Goal: Task Accomplishment & Management: Complete application form

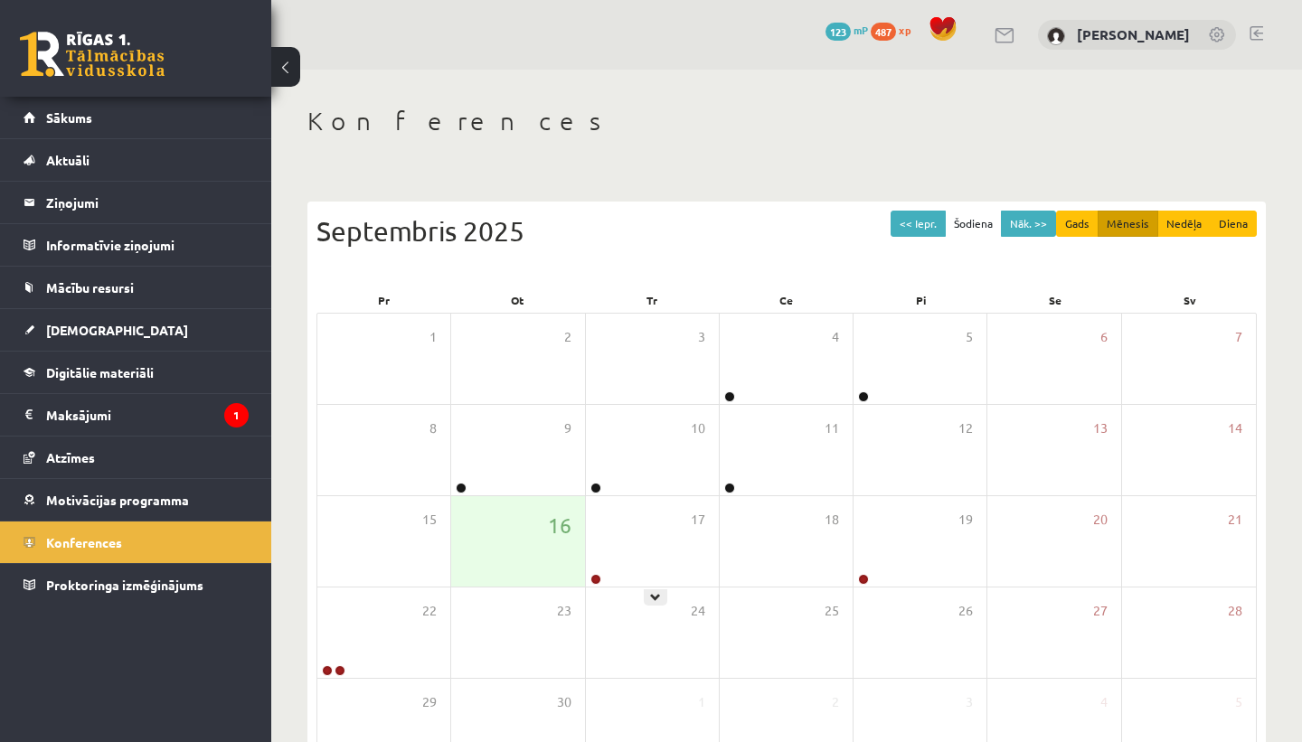
scroll to position [81, 0]
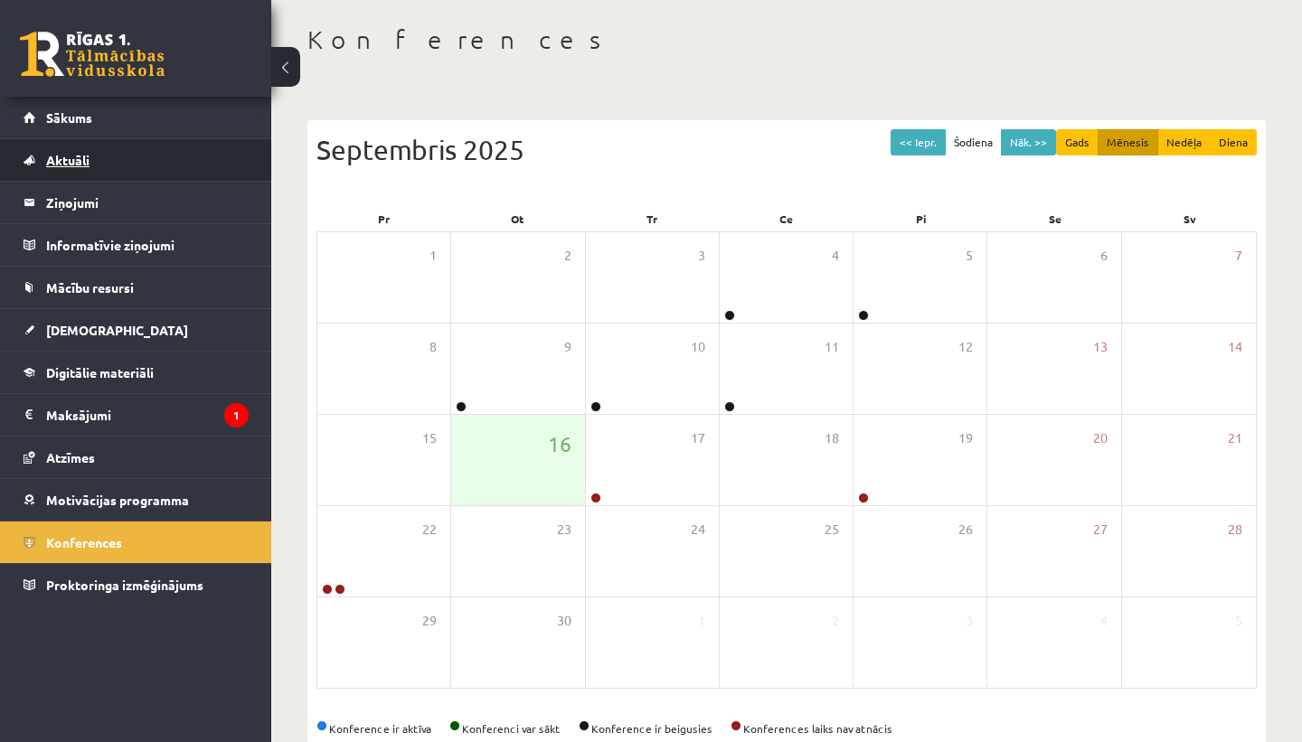
click at [116, 160] on link "Aktuāli" at bounding box center [136, 160] width 225 height 42
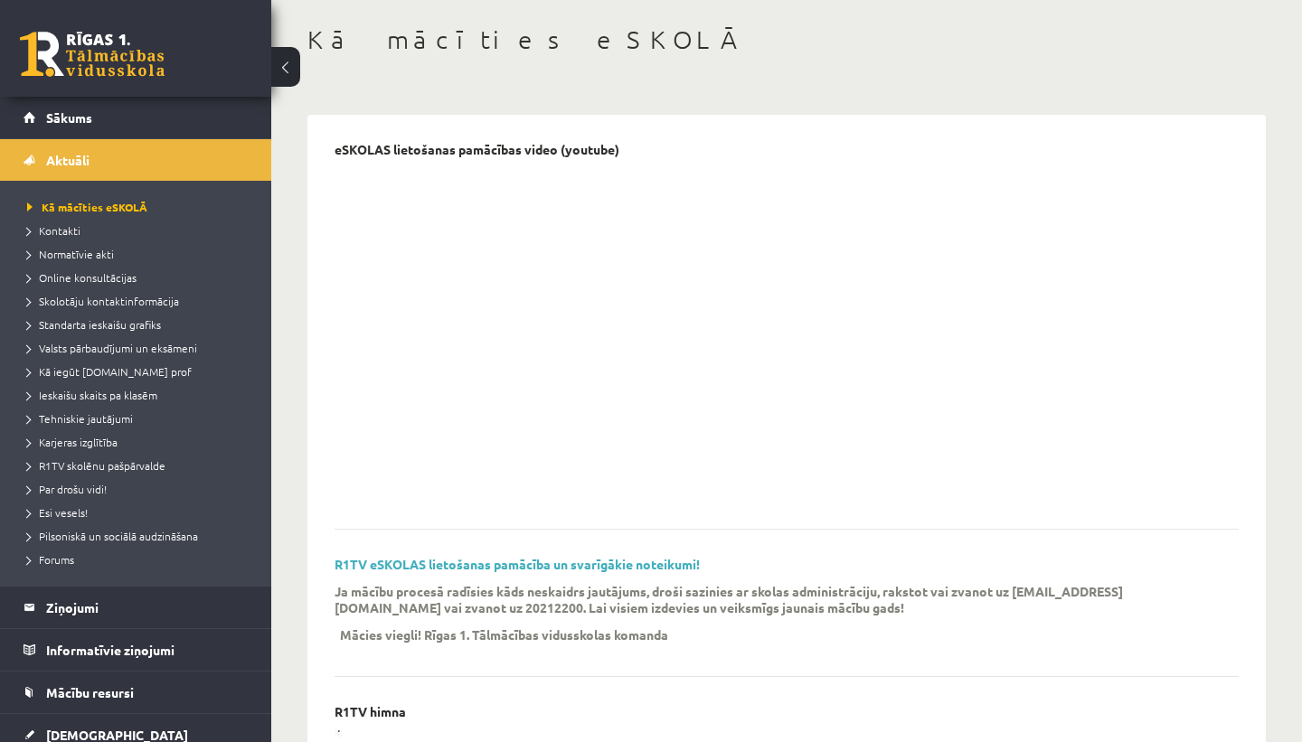
click at [115, 116] on link "Sākums" at bounding box center [136, 118] width 225 height 42
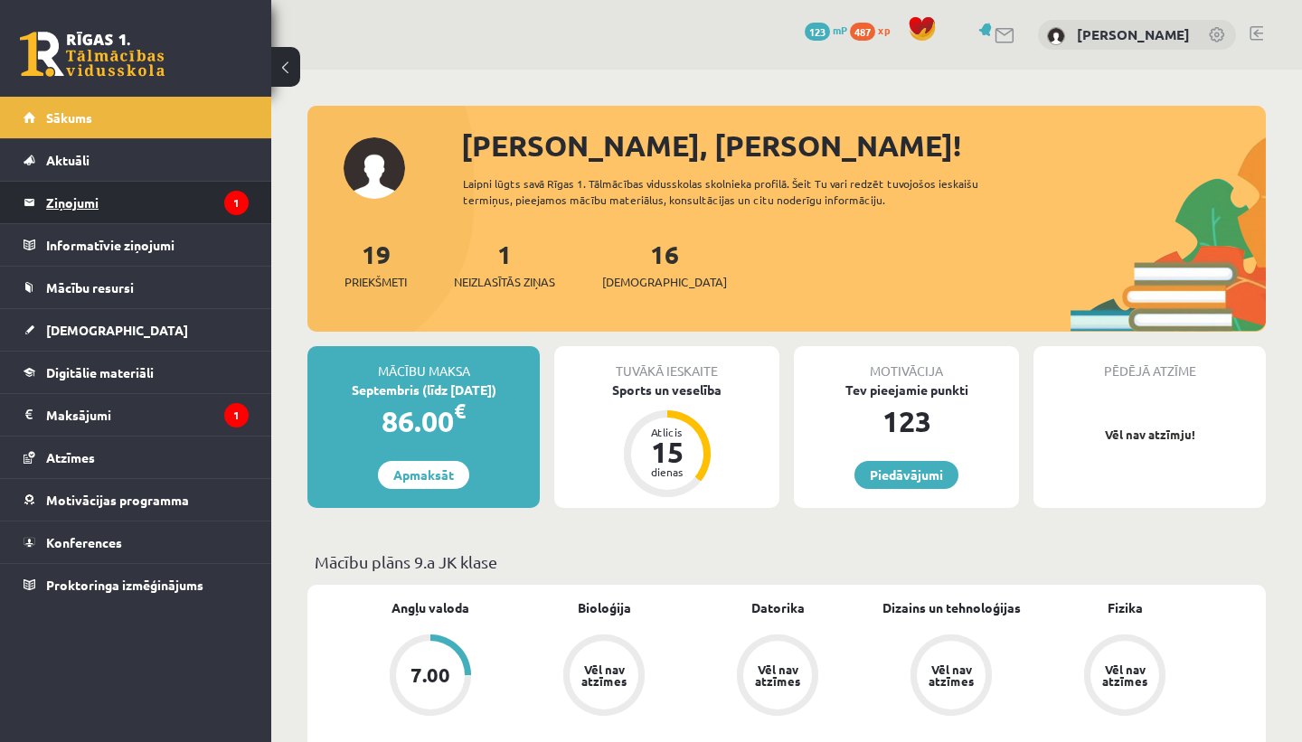
click at [80, 203] on legend "Ziņojumi 1" at bounding box center [147, 203] width 202 height 42
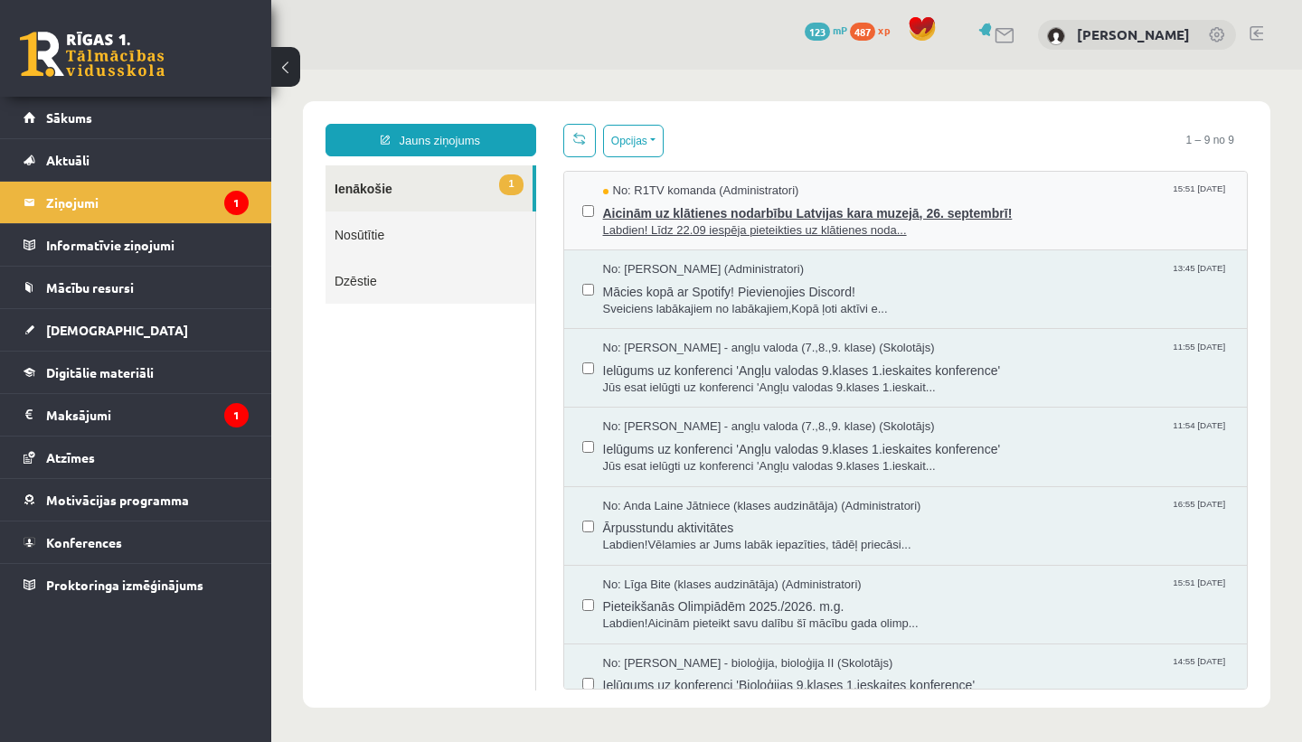
click at [788, 203] on span "Aicinām uz klātienes nodarbību Latvijas kara muzejā, 26. septembrī!" at bounding box center [916, 211] width 626 height 23
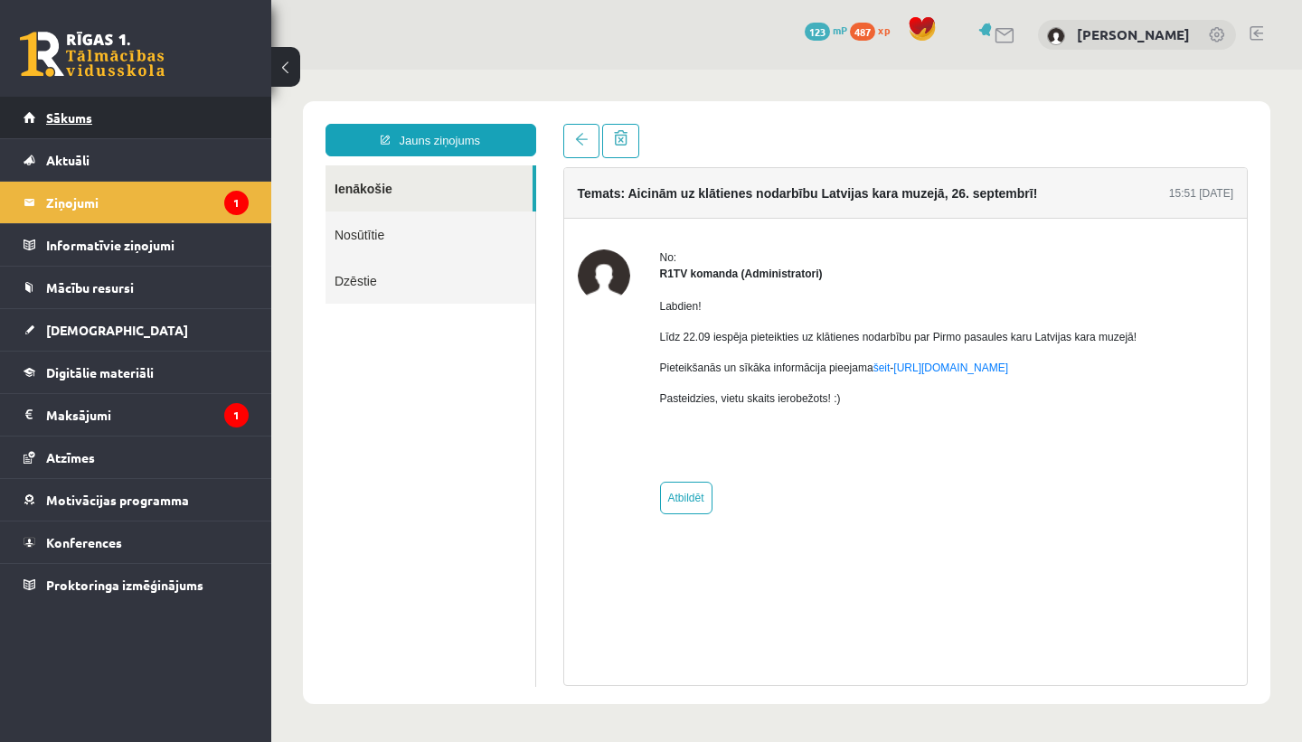
click at [193, 136] on link "Sākums" at bounding box center [136, 118] width 225 height 42
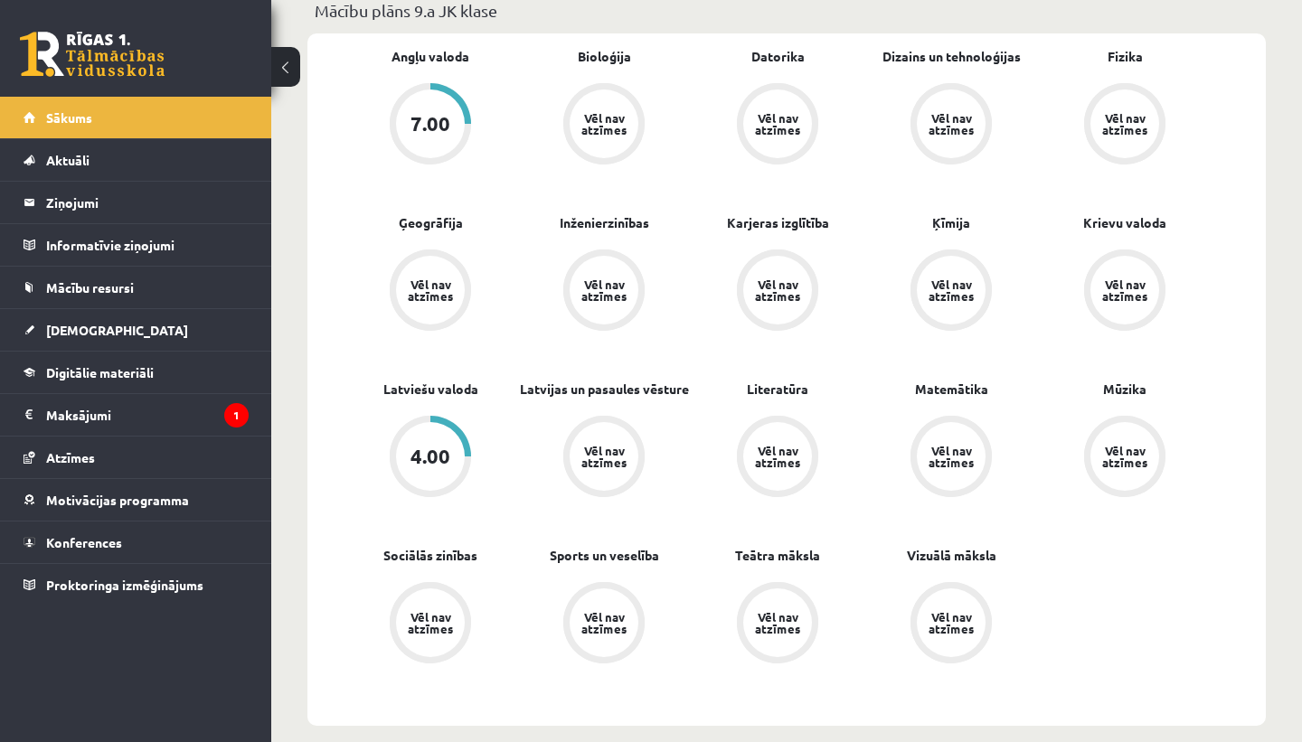
scroll to position [525, 0]
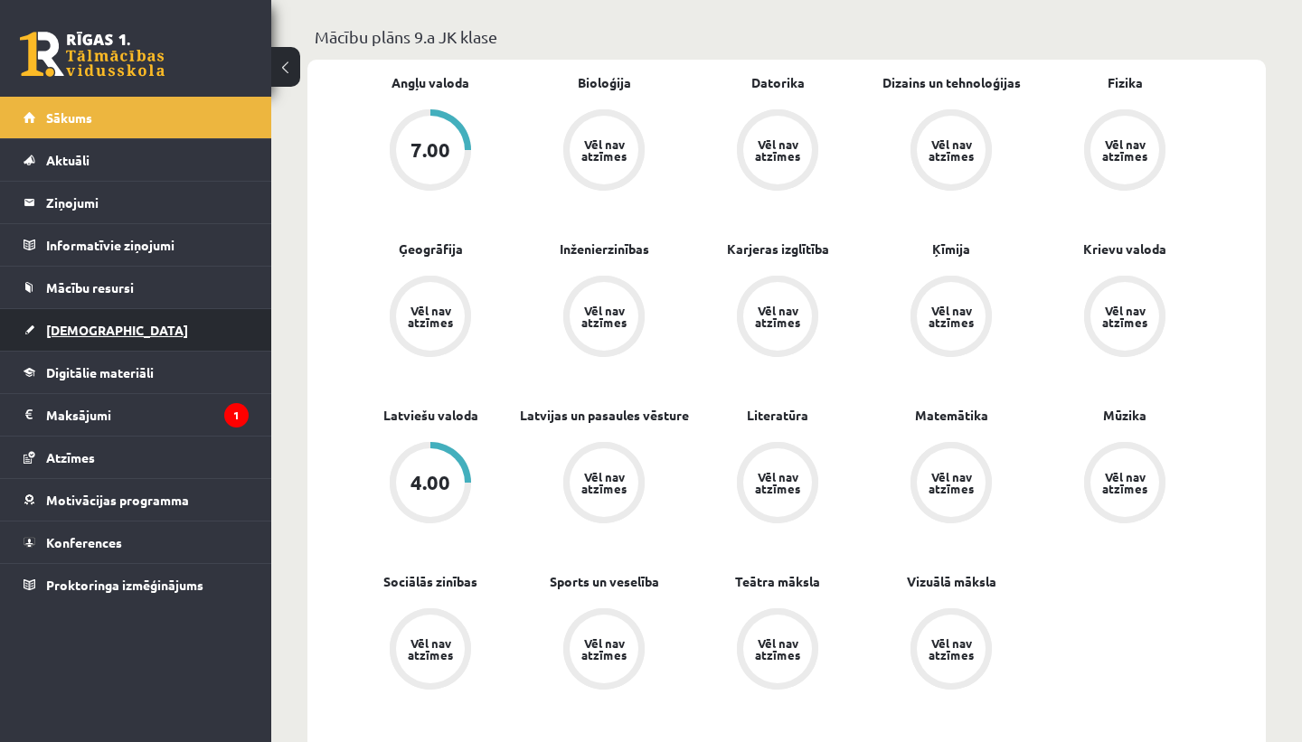
click at [128, 331] on link "[DEMOGRAPHIC_DATA]" at bounding box center [136, 330] width 225 height 42
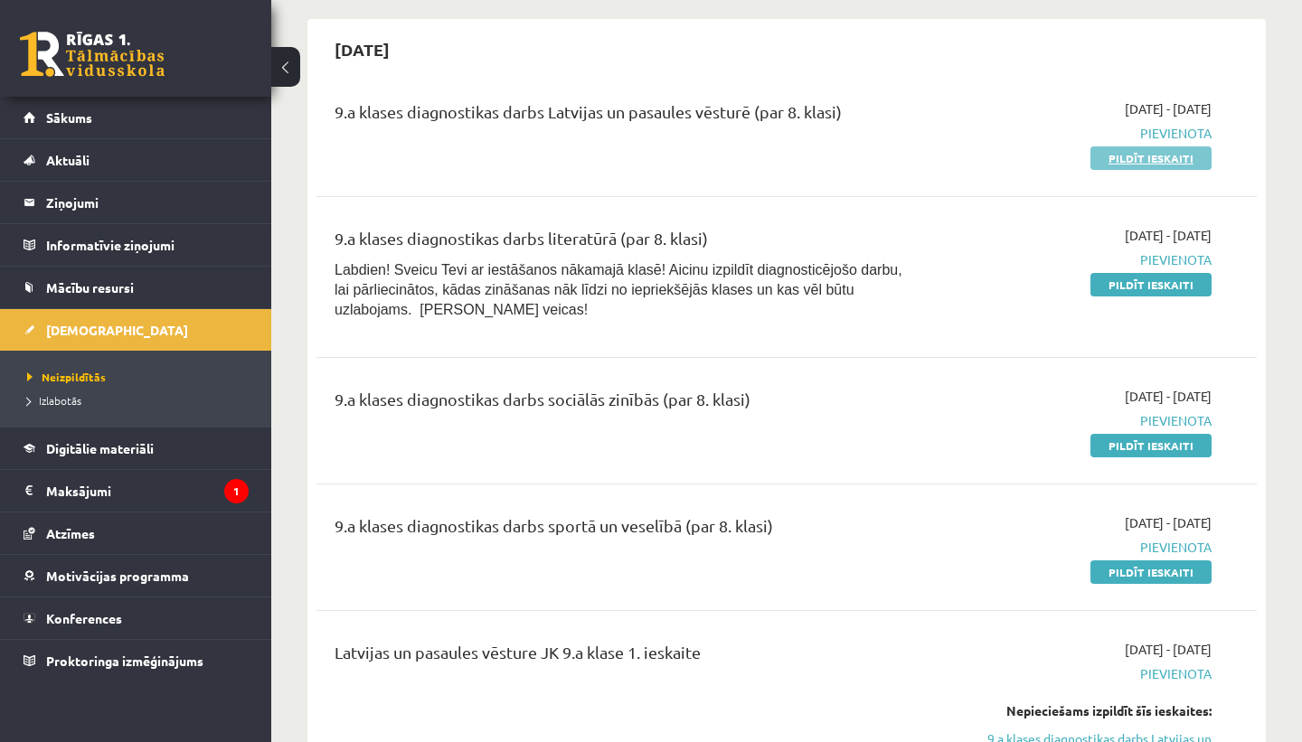
click at [1126, 157] on link "Pildīt ieskaiti" at bounding box center [1150, 158] width 121 height 24
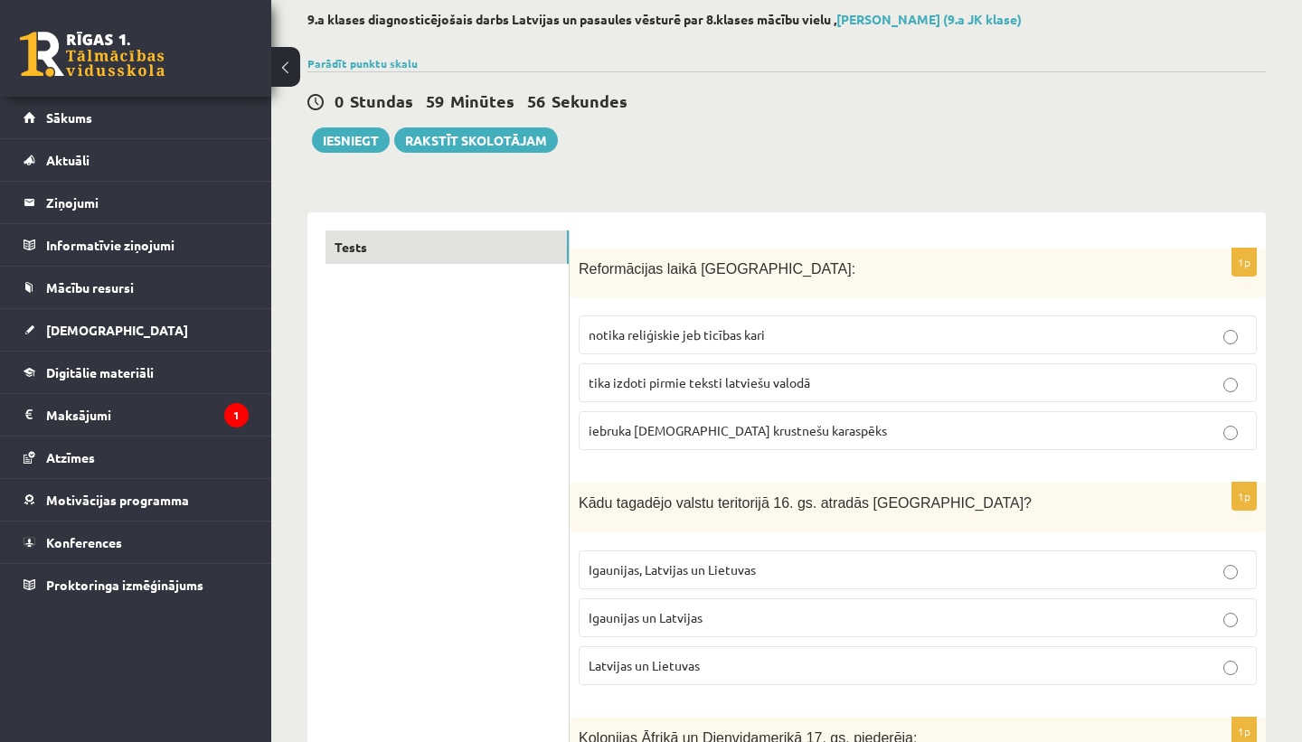
scroll to position [96, 0]
click at [759, 565] on p "Igaunijas, Latvijas un Lietuvas" at bounding box center [917, 568] width 658 height 19
click at [745, 654] on p "Latvijas un Lietuvas" at bounding box center [917, 663] width 658 height 19
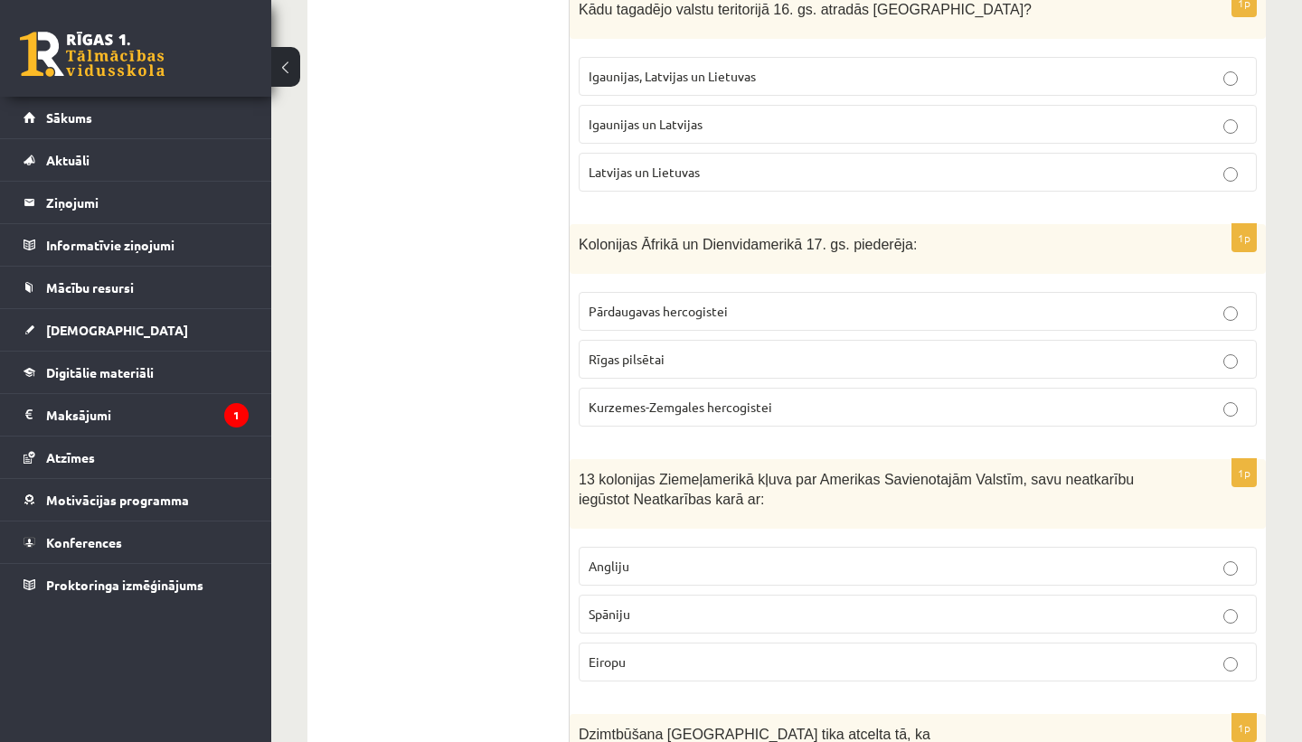
scroll to position [609, 0]
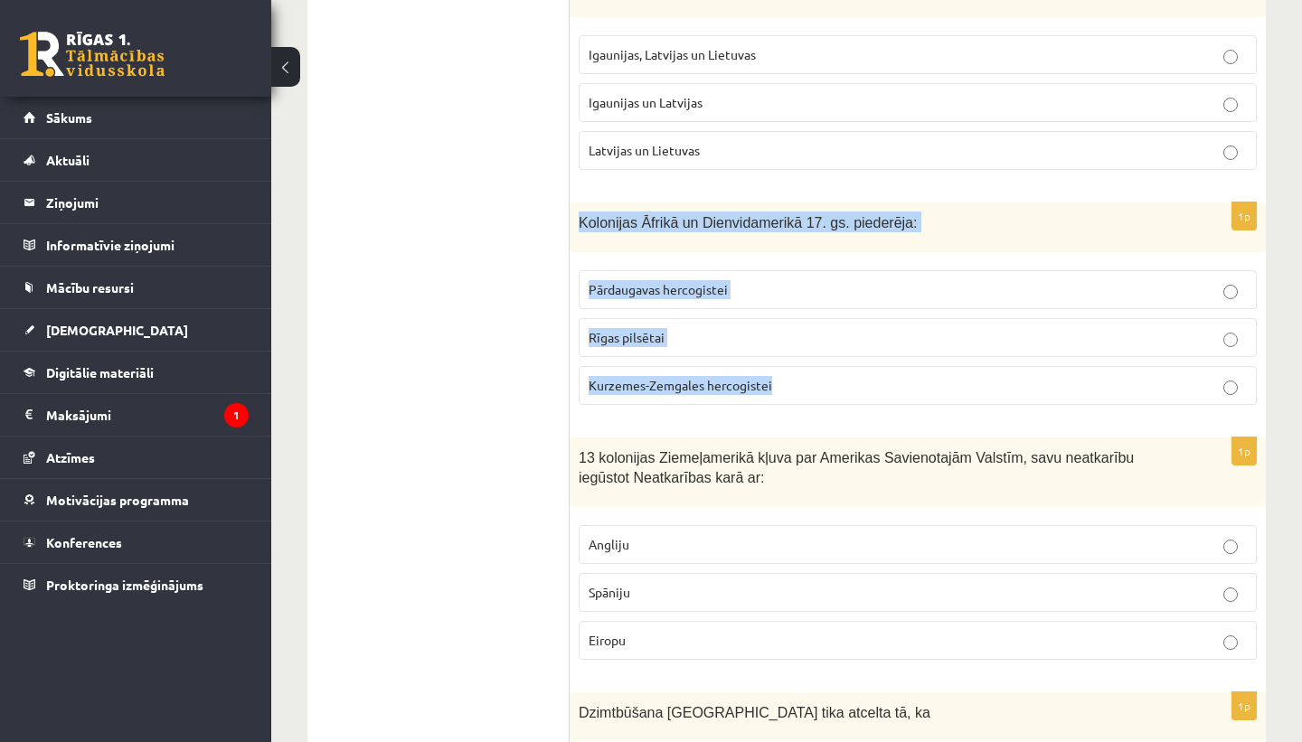
drag, startPoint x: 580, startPoint y: 217, endPoint x: 758, endPoint y: 400, distance: 255.7
click at [758, 400] on div "1p Kolonijas Āfrikā un Dienvidamerikā 17. gs. piederēja: Pārdaugavas hercogiste…" at bounding box center [917, 310] width 696 height 217
copy div "Kolonijas Āfrikā un Dienvidamerikā 17. gs. piederēja: Pārdaugavas hercogistei R…"
click at [996, 235] on div "Kolonijas Āfrikā un Dienvidamerikā 17. gs. piederēja:" at bounding box center [917, 227] width 696 height 50
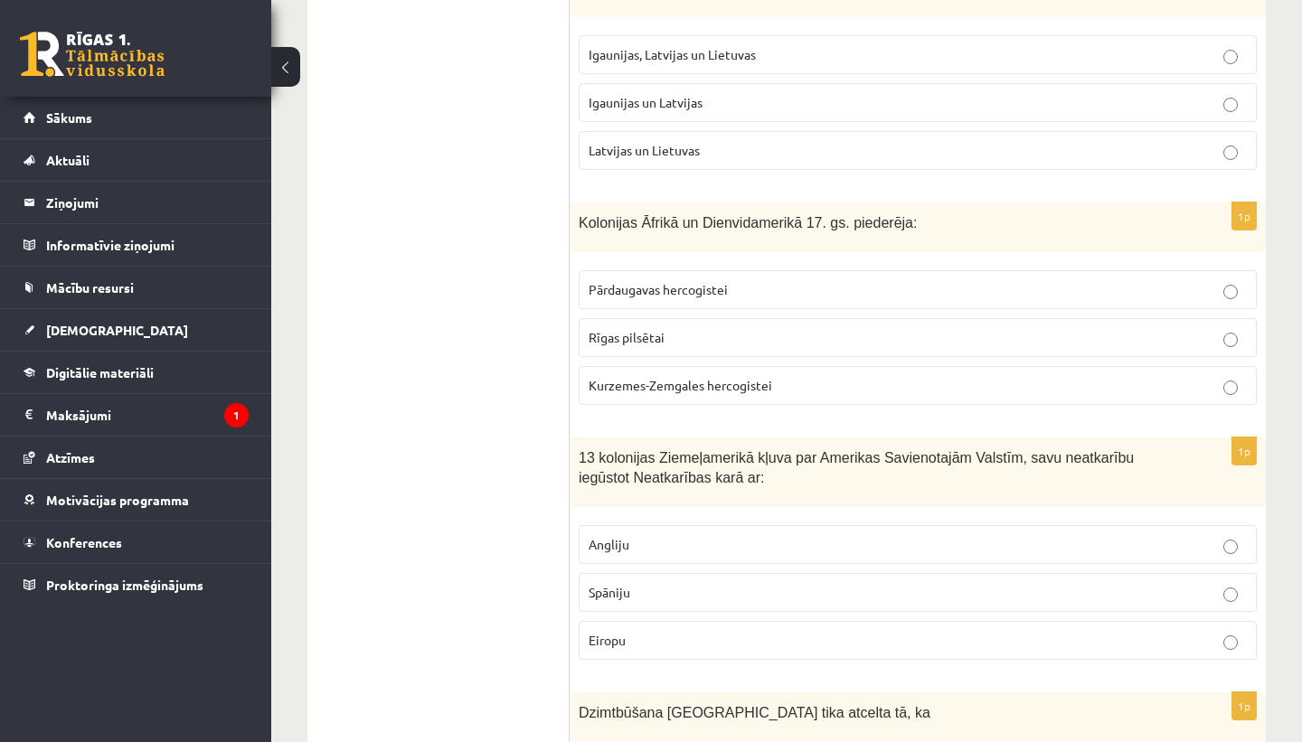
click at [936, 388] on p "Kurzemes-Zemgales hercogistei" at bounding box center [917, 385] width 658 height 19
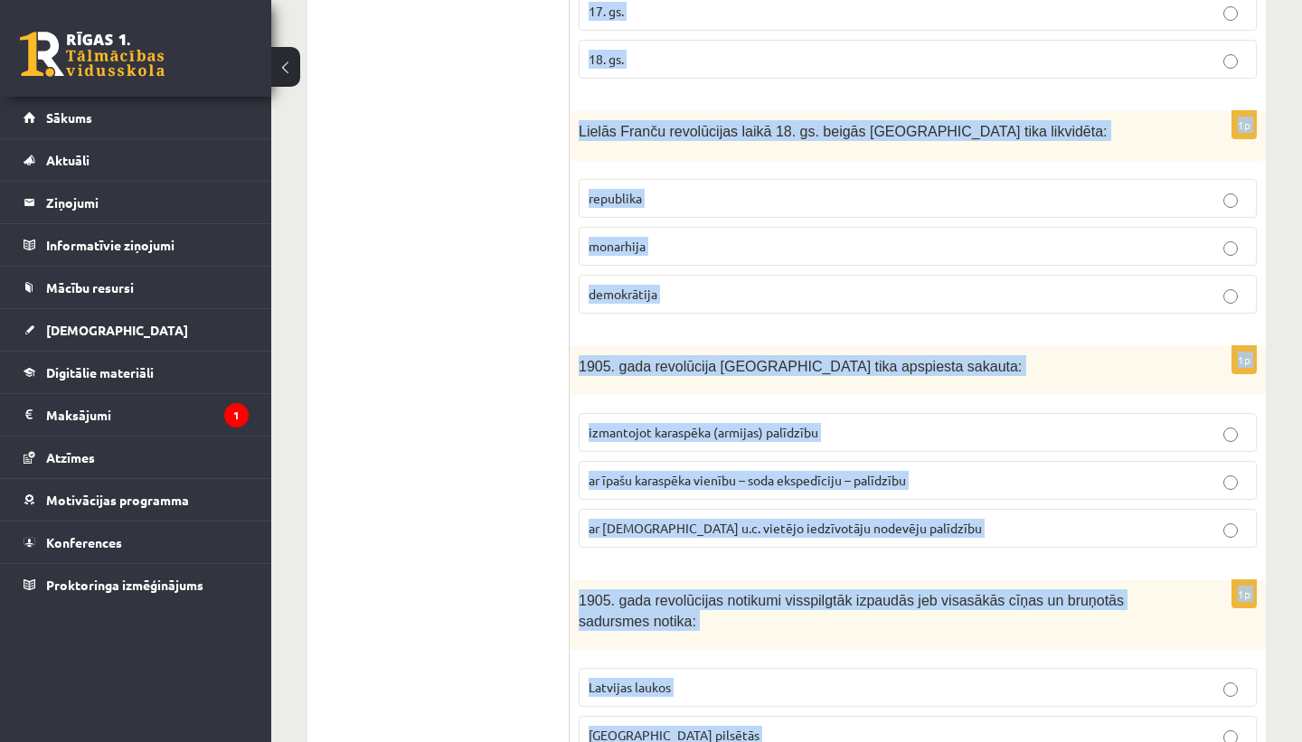
scroll to position [6867, 0]
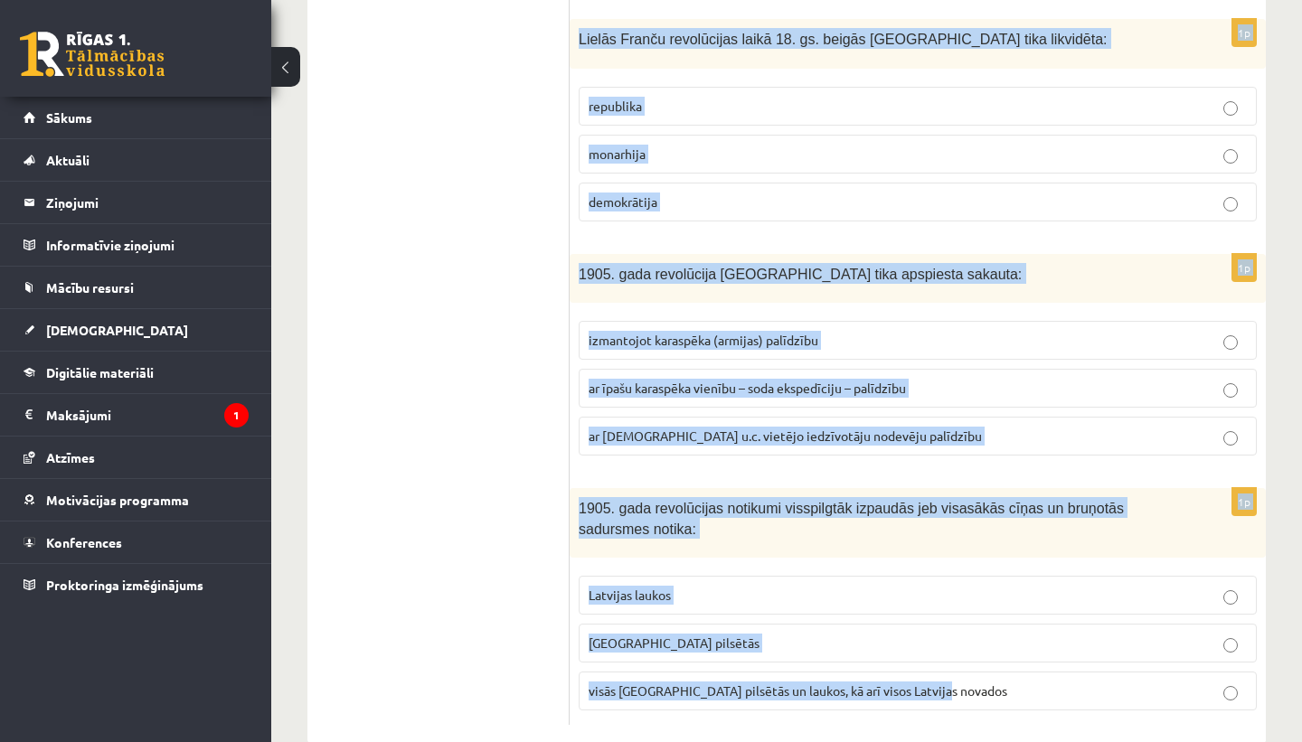
drag, startPoint x: 579, startPoint y: 183, endPoint x: 935, endPoint y: 681, distance: 611.7
copy form "13 kolonijas Ziemeļamerikā kļuva par Amerikas Savienotajām Valstīm, savu neatka…"
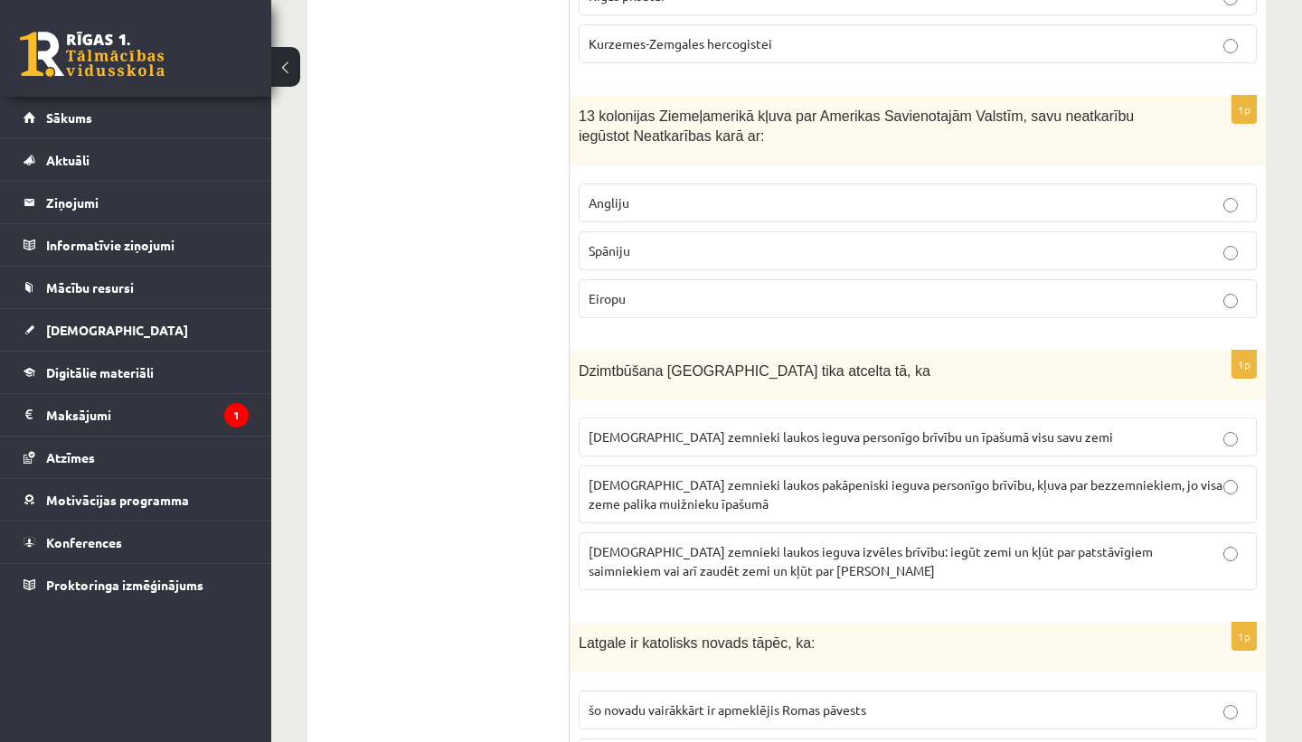
scroll to position [952, 0]
click at [751, 208] on p "Angliju" at bounding box center [917, 202] width 658 height 19
click at [886, 501] on p "latviešu zemnieki laukos pakāpeniski ieguva personīgo brīvību, kļuva par bezzem…" at bounding box center [917, 494] width 658 height 38
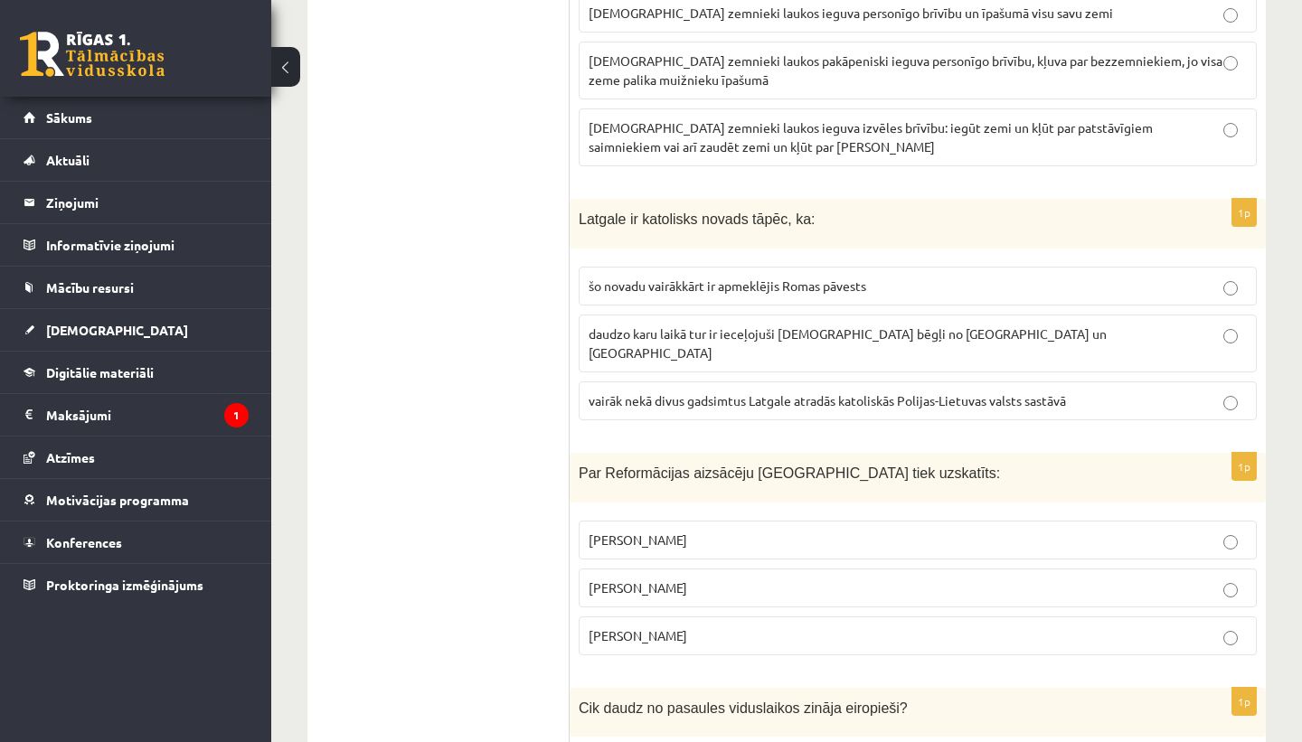
scroll to position [1377, 0]
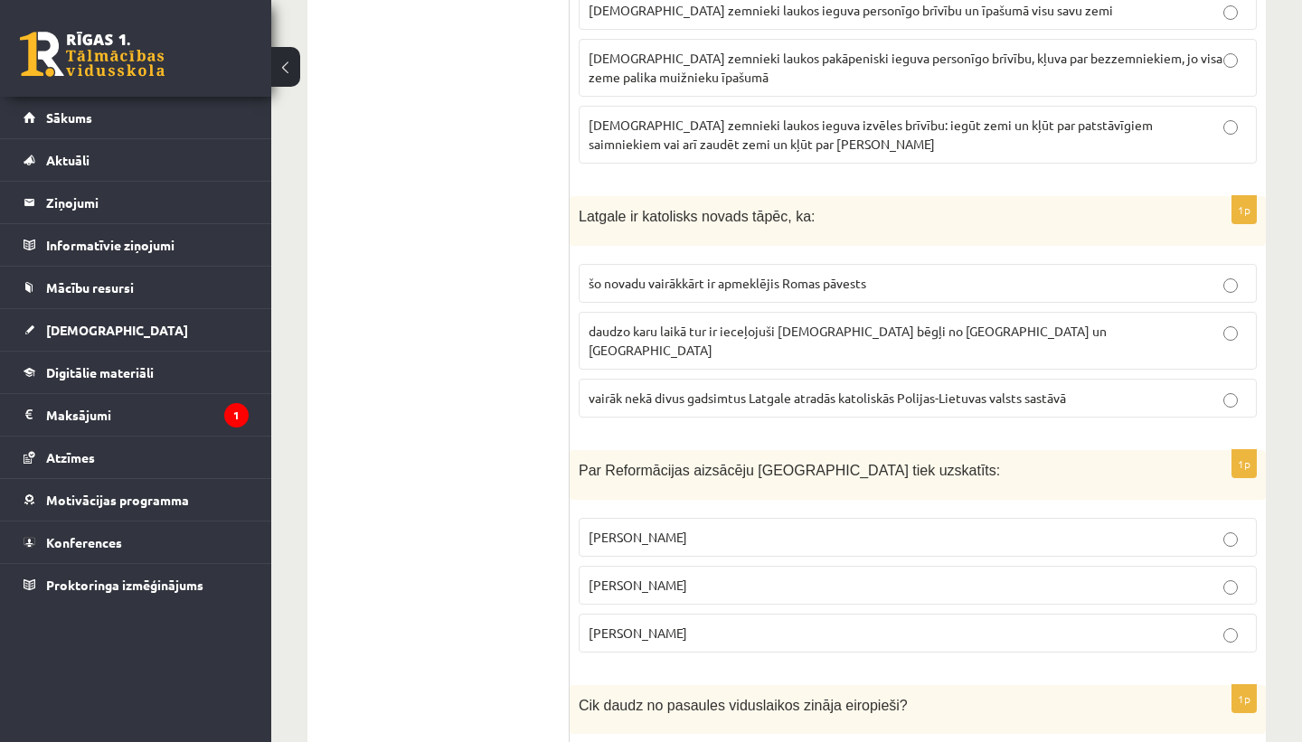
click at [758, 576] on p "Mārtiņš Luters" at bounding box center [917, 585] width 658 height 19
click at [915, 390] on span "vairāk nekā divus gadsimtus Latgale atradās katoliskās Polijas-Lietuvas valsts …" at bounding box center [826, 398] width 477 height 16
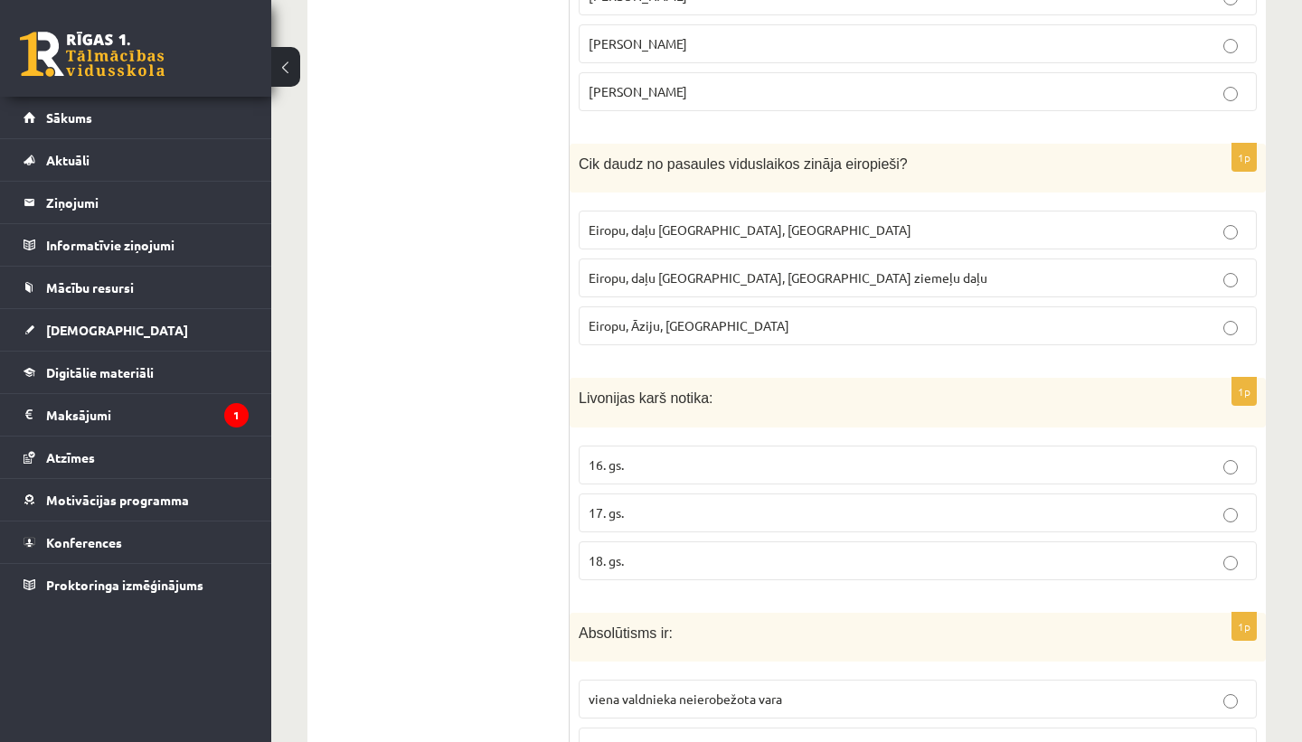
scroll to position [1942, 0]
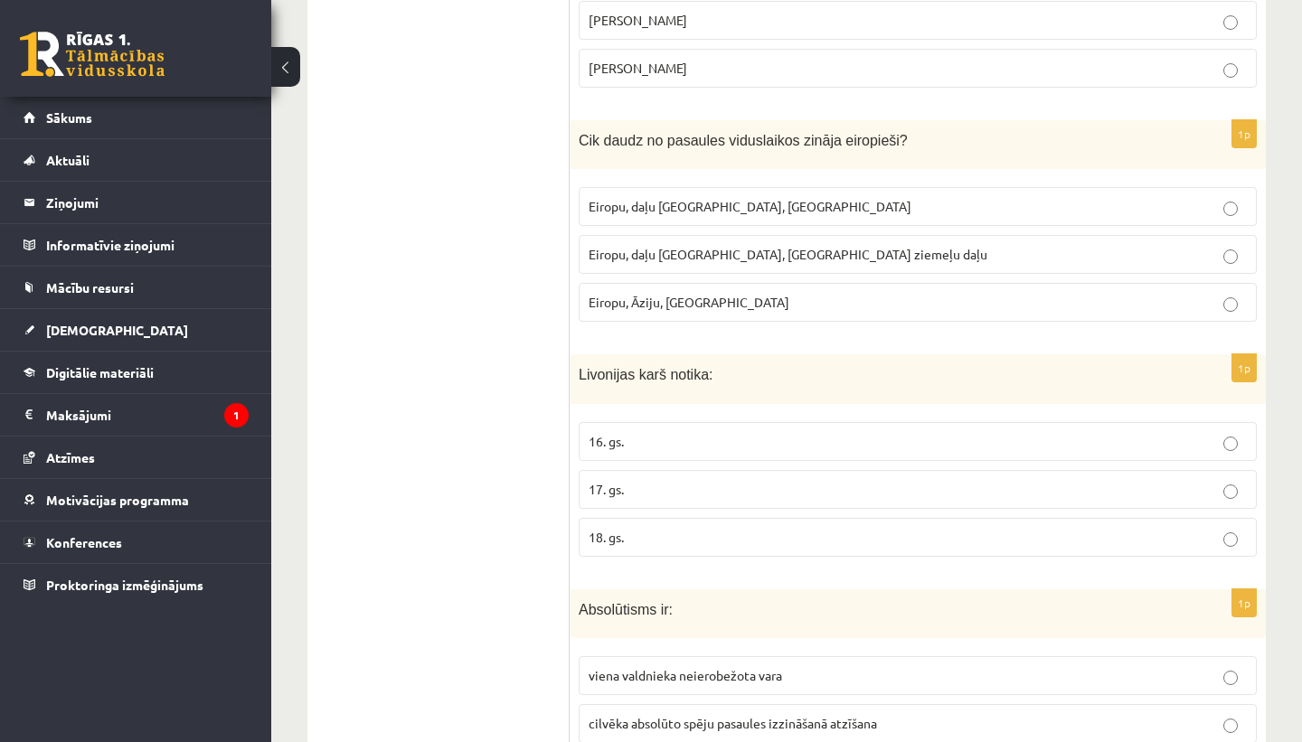
click at [783, 246] on span "Eiropu, daļu Āzijas, Āfrikas ziemeļu daļu" at bounding box center [787, 254] width 399 height 16
click at [668, 432] on p "16. gs." at bounding box center [917, 441] width 658 height 19
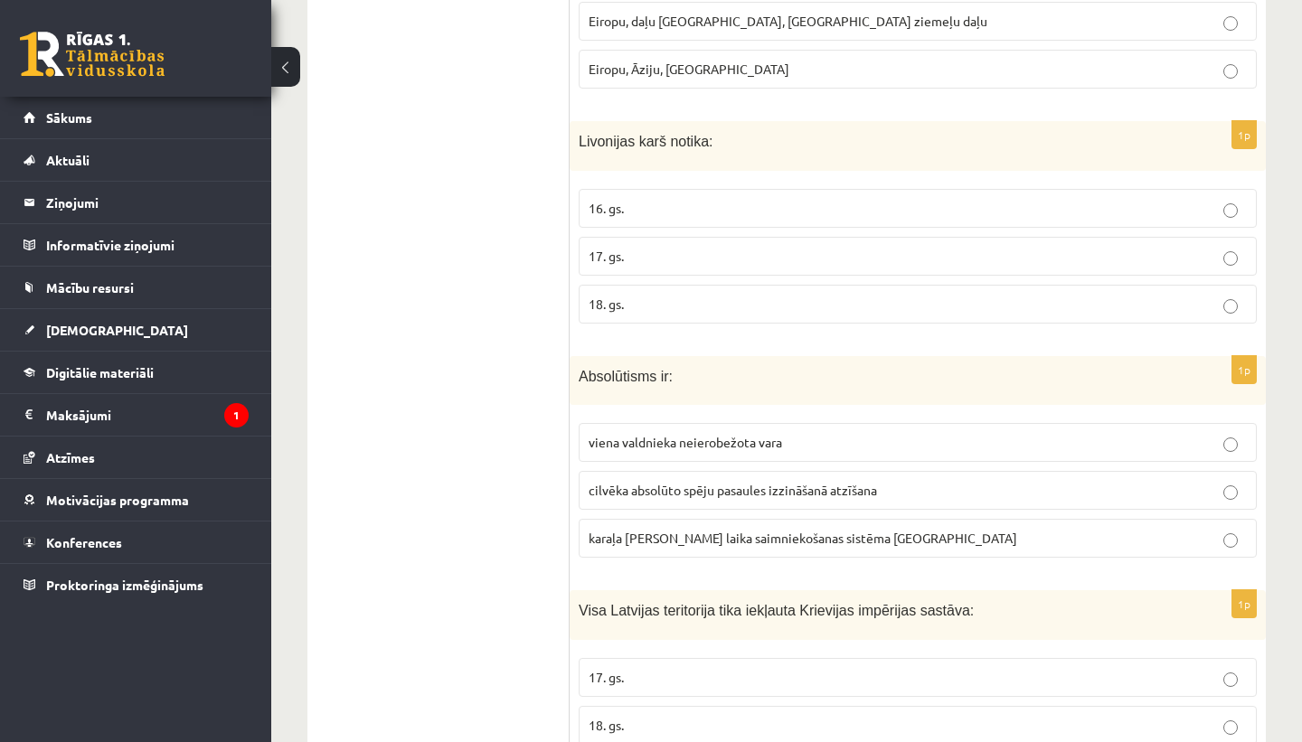
scroll to position [2205, 0]
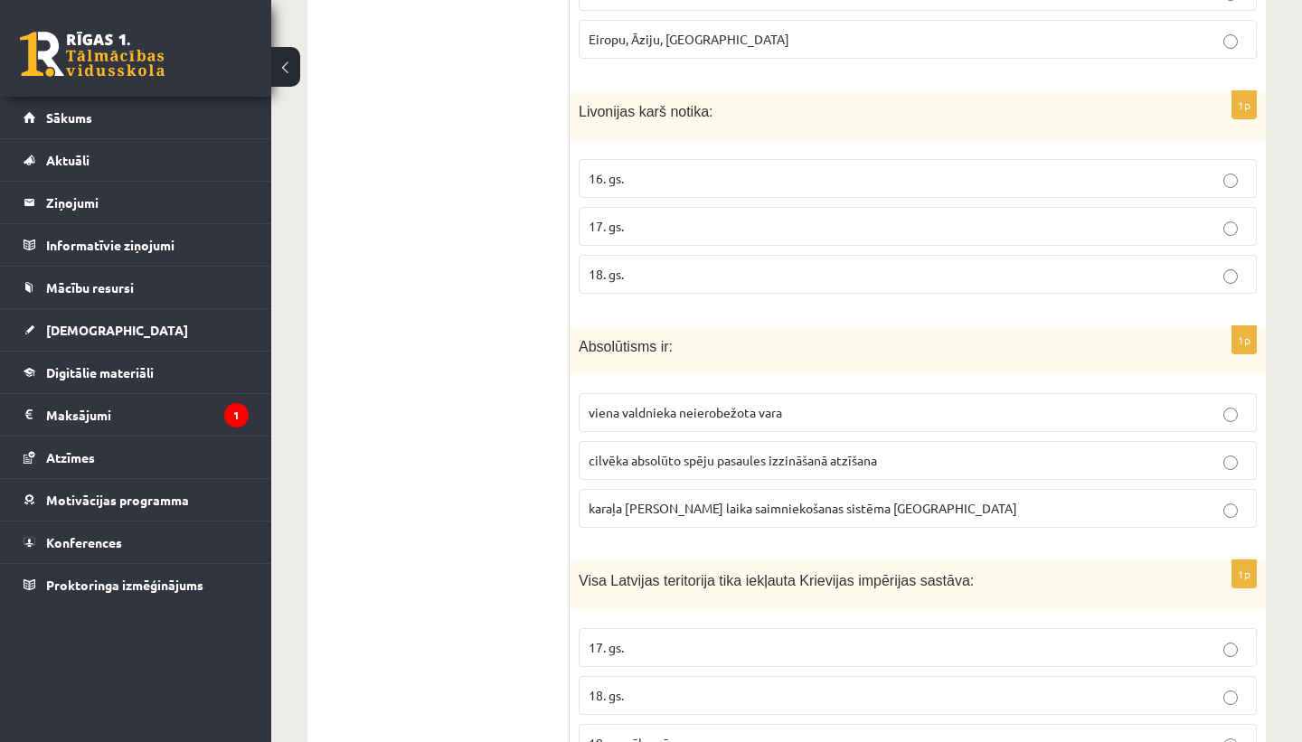
click at [782, 403] on p "viena valdnieka neierobežota vara" at bounding box center [917, 412] width 658 height 19
click at [693, 686] on p "18. gs." at bounding box center [917, 695] width 658 height 19
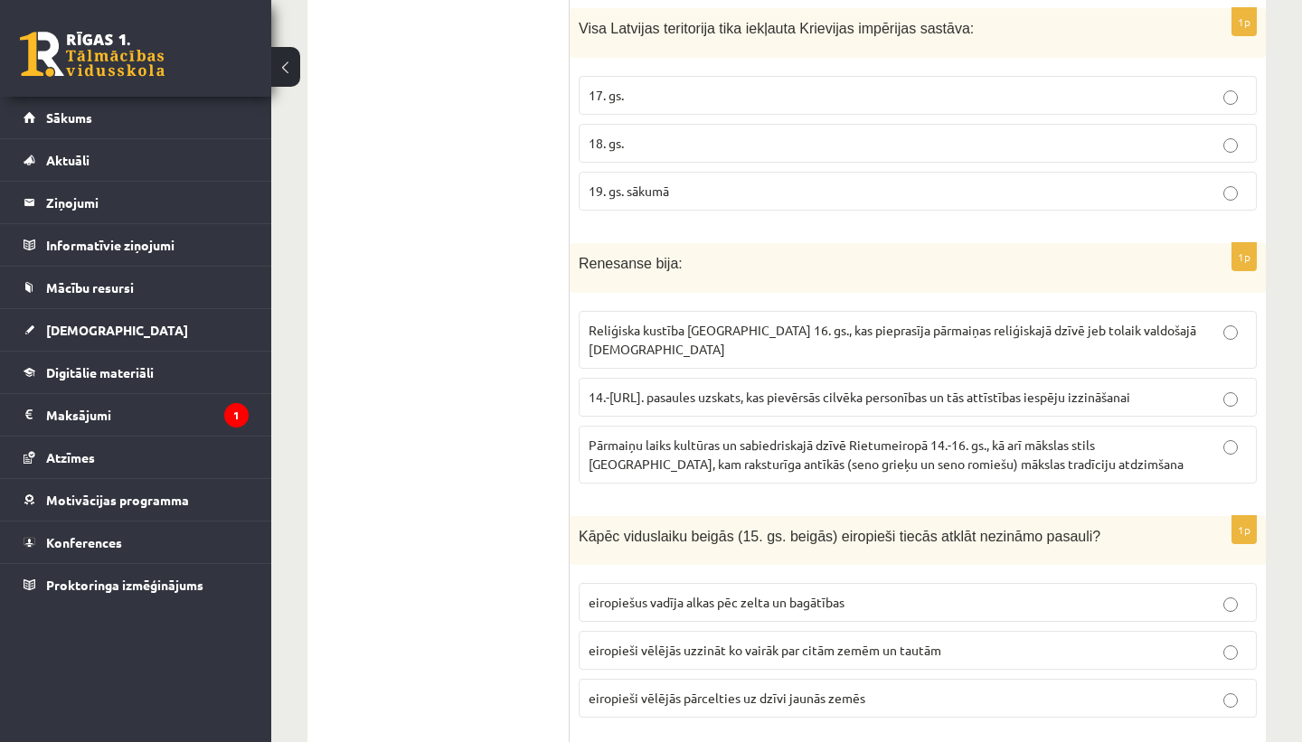
scroll to position [2760, 0]
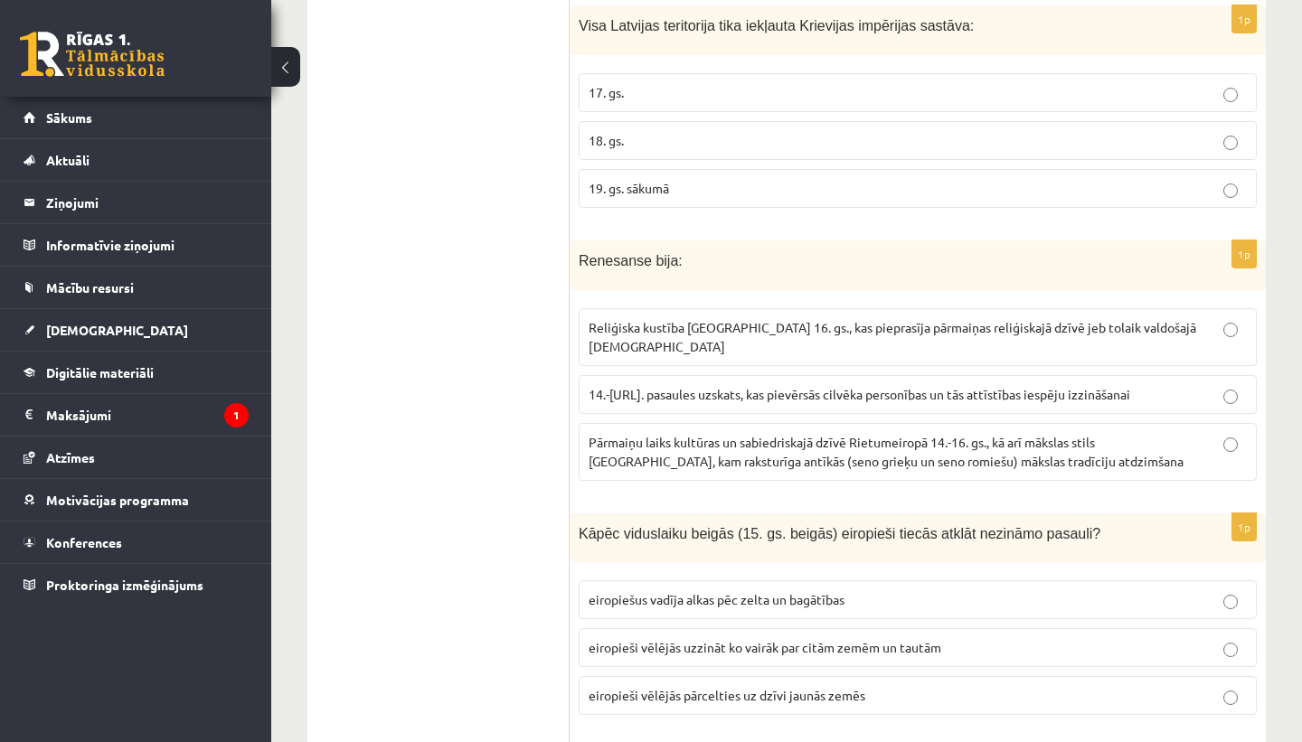
click at [742, 433] on p "Pārmaiņu laiks kultūras un sabiedriskajā dzīvē Rietumeiropā 14.-16. gs., kā arī…" at bounding box center [917, 452] width 658 height 38
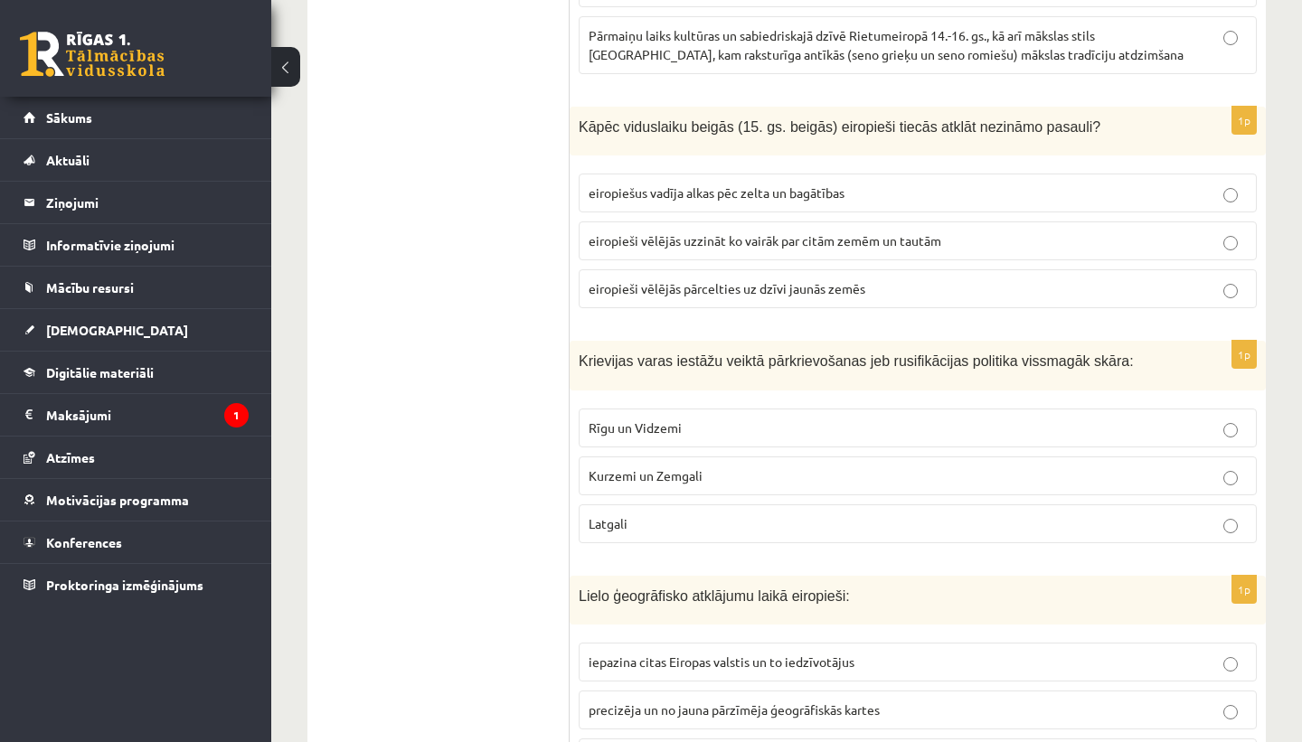
scroll to position [3168, 0]
click at [843, 183] on span "eiropiešus vadīja alkas pēc zelta un bagātības" at bounding box center [716, 191] width 256 height 16
click at [729, 513] on p "Latgali" at bounding box center [917, 522] width 658 height 19
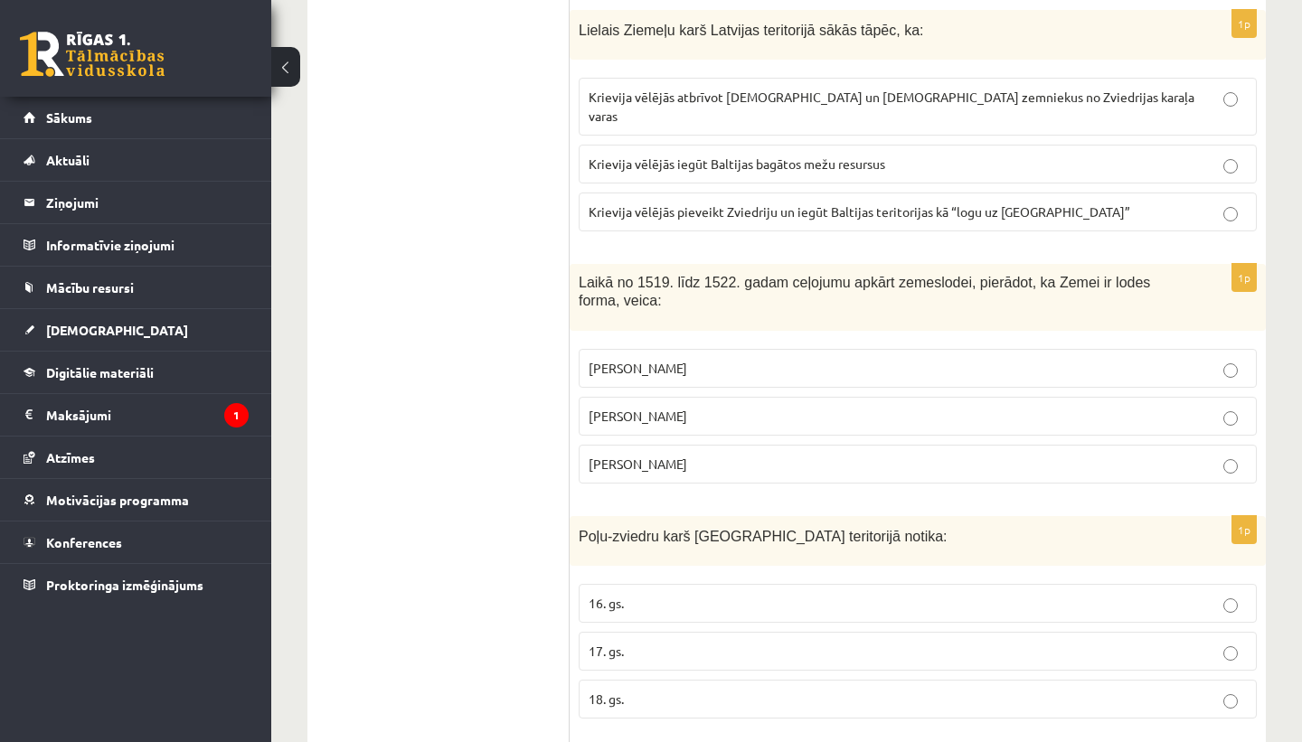
scroll to position [6867, 0]
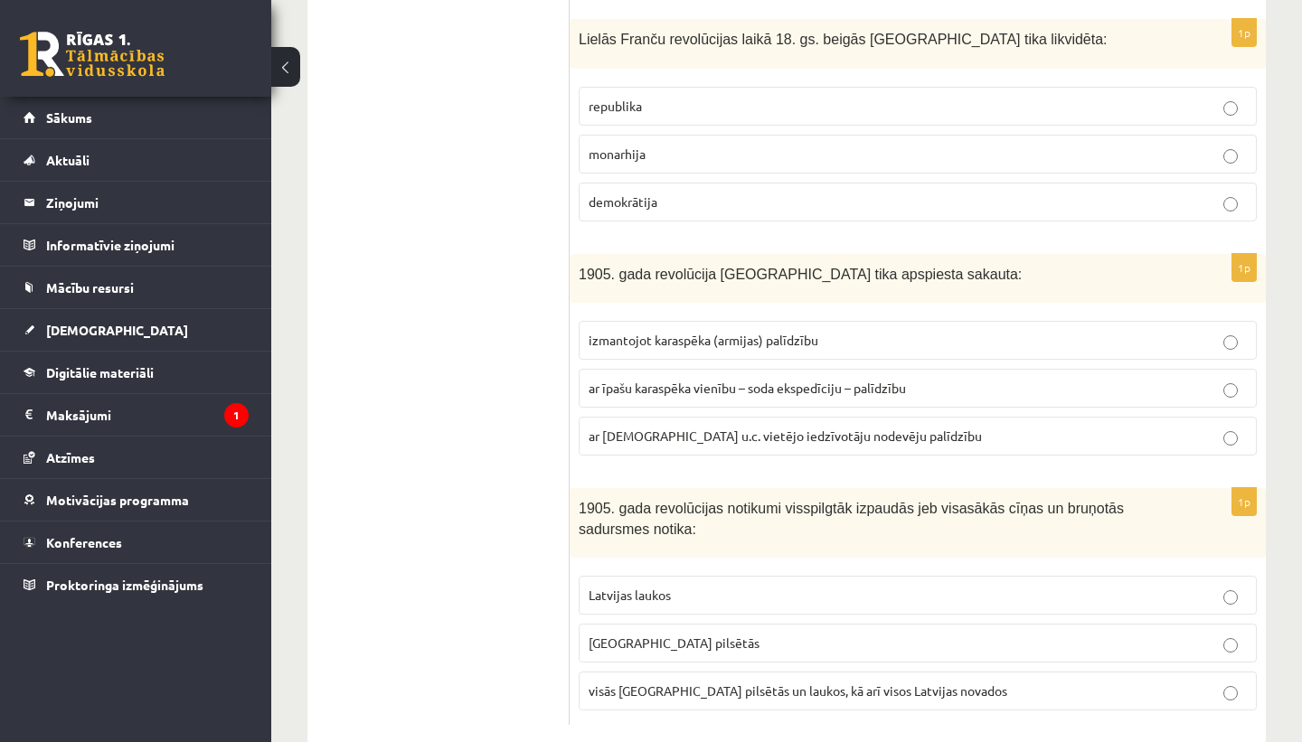
click at [719, 586] on p "Latvijas laukos" at bounding box center [917, 595] width 658 height 19
click at [847, 380] on span "ar īpašu karaspēka vienību – soda ekspedīciju – palīdzību" at bounding box center [746, 388] width 317 height 16
click at [776, 145] on p "monarhija" at bounding box center [917, 154] width 658 height 19
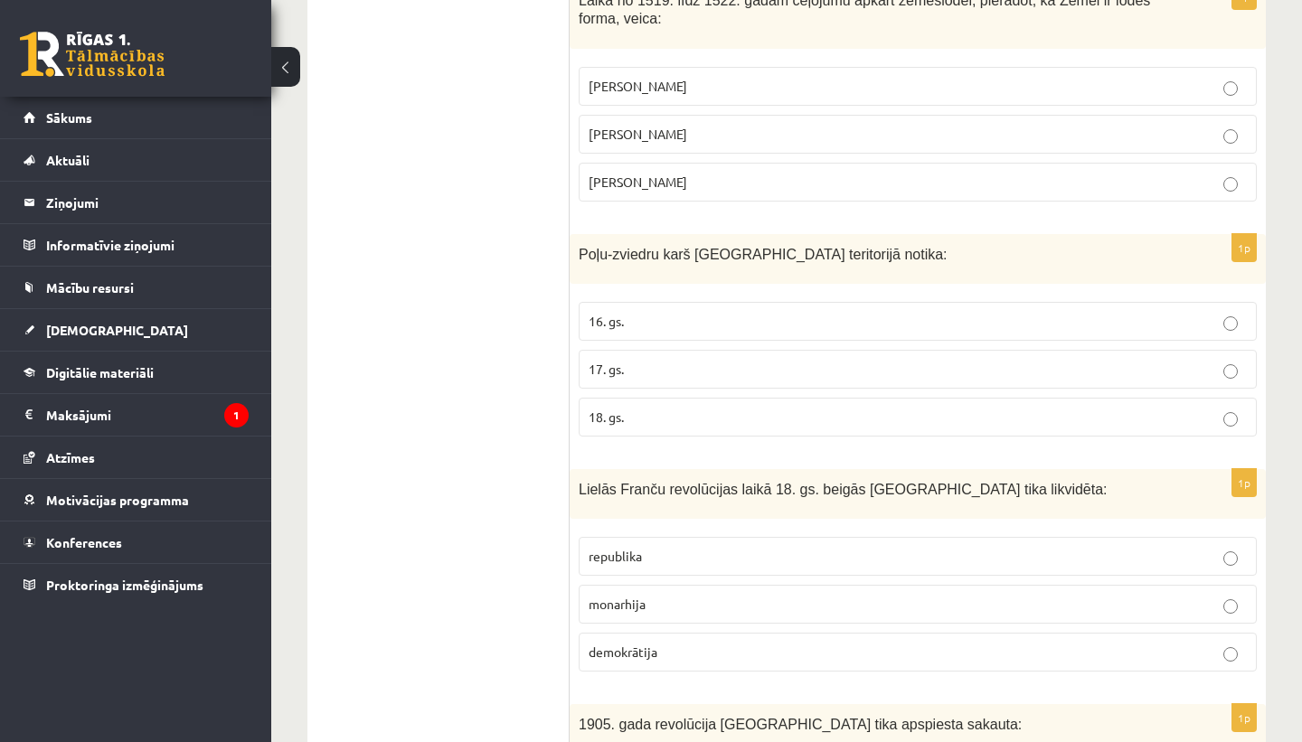
scroll to position [6409, 0]
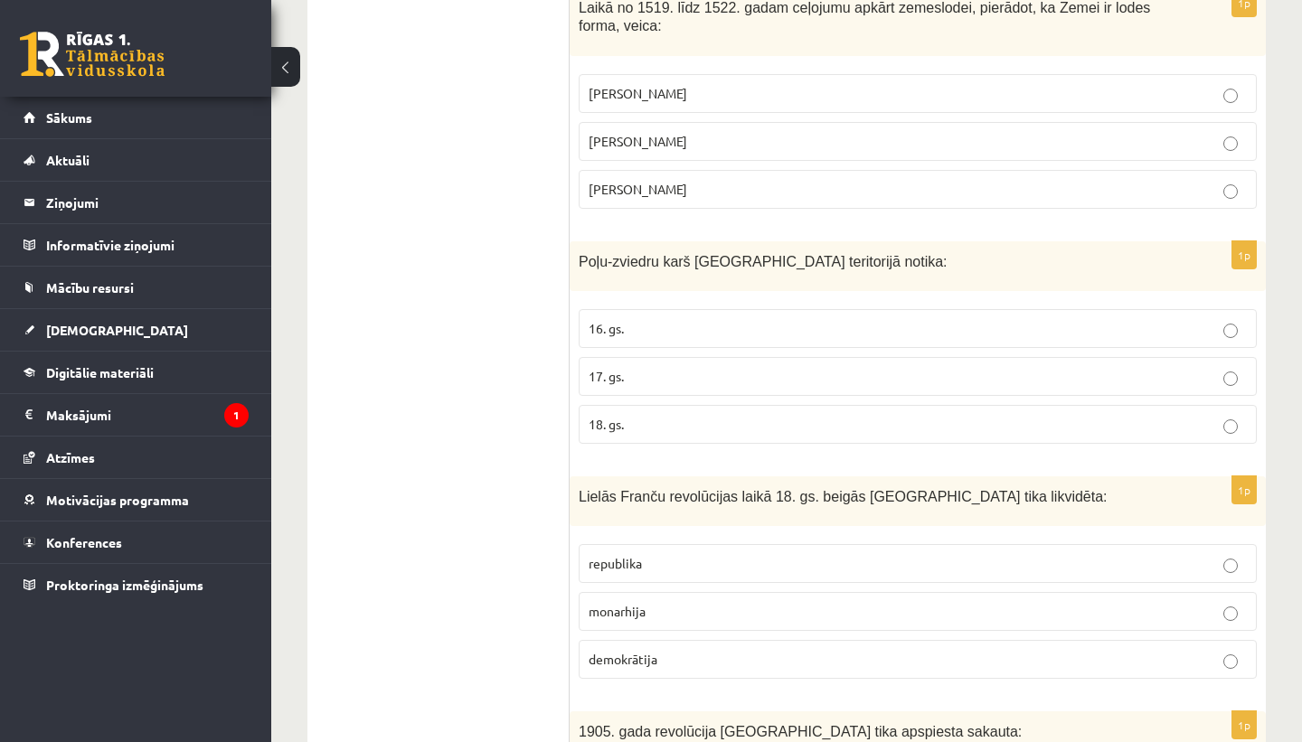
click at [702, 180] on p "Fernans Magelāns" at bounding box center [917, 189] width 658 height 19
click at [697, 367] on p "17. gs." at bounding box center [917, 376] width 658 height 19
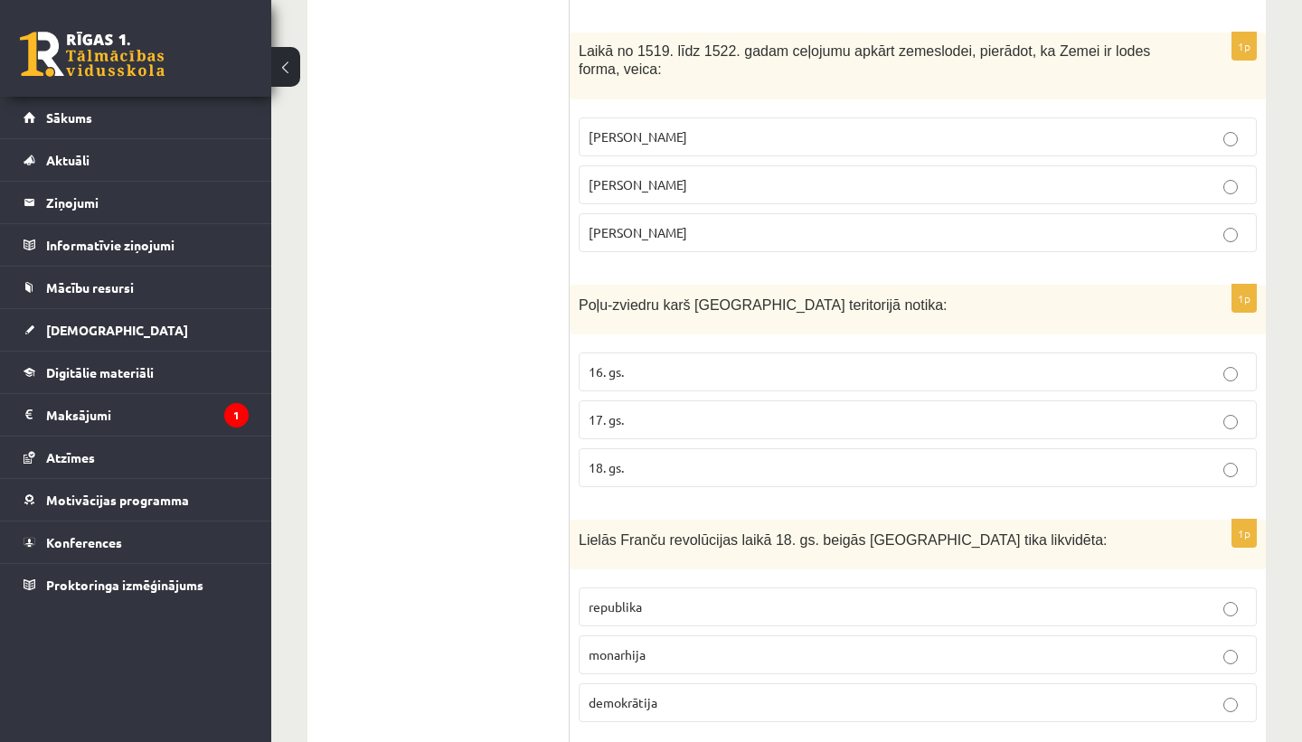
scroll to position [6359, 0]
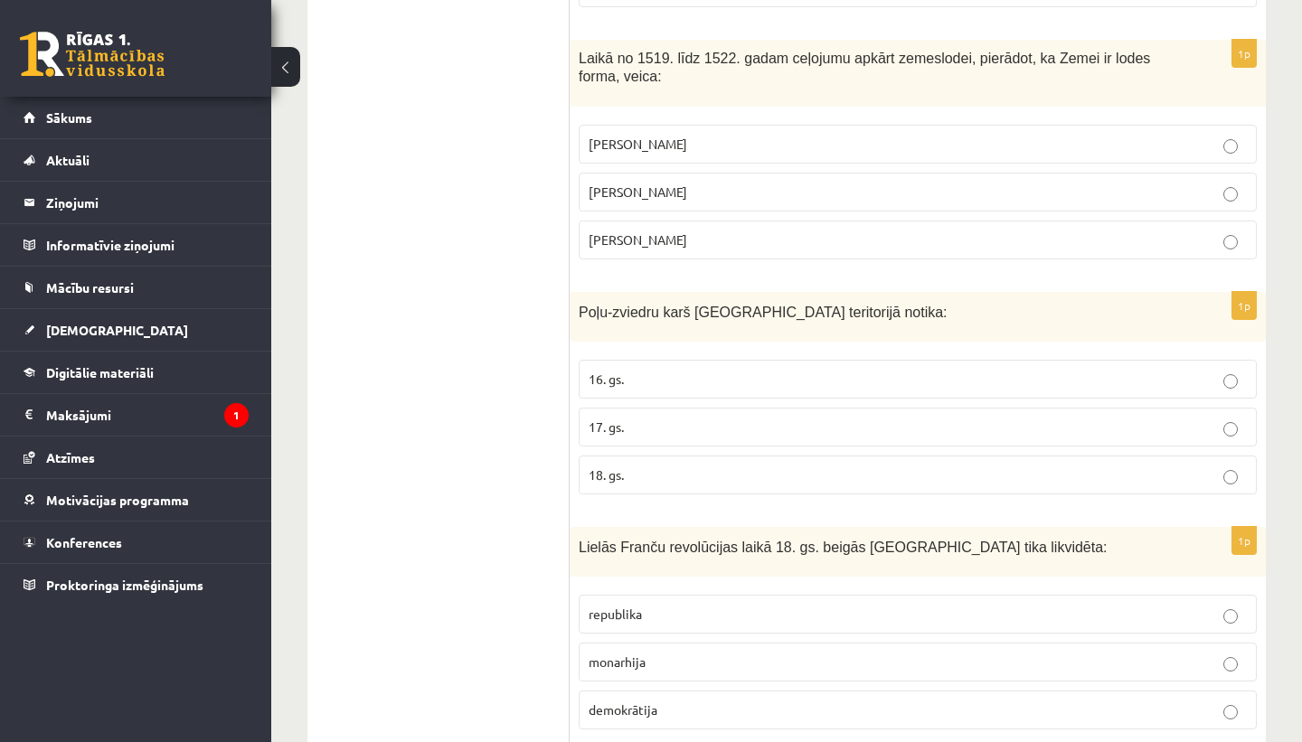
click at [763, 465] on p "18. gs." at bounding box center [917, 474] width 658 height 19
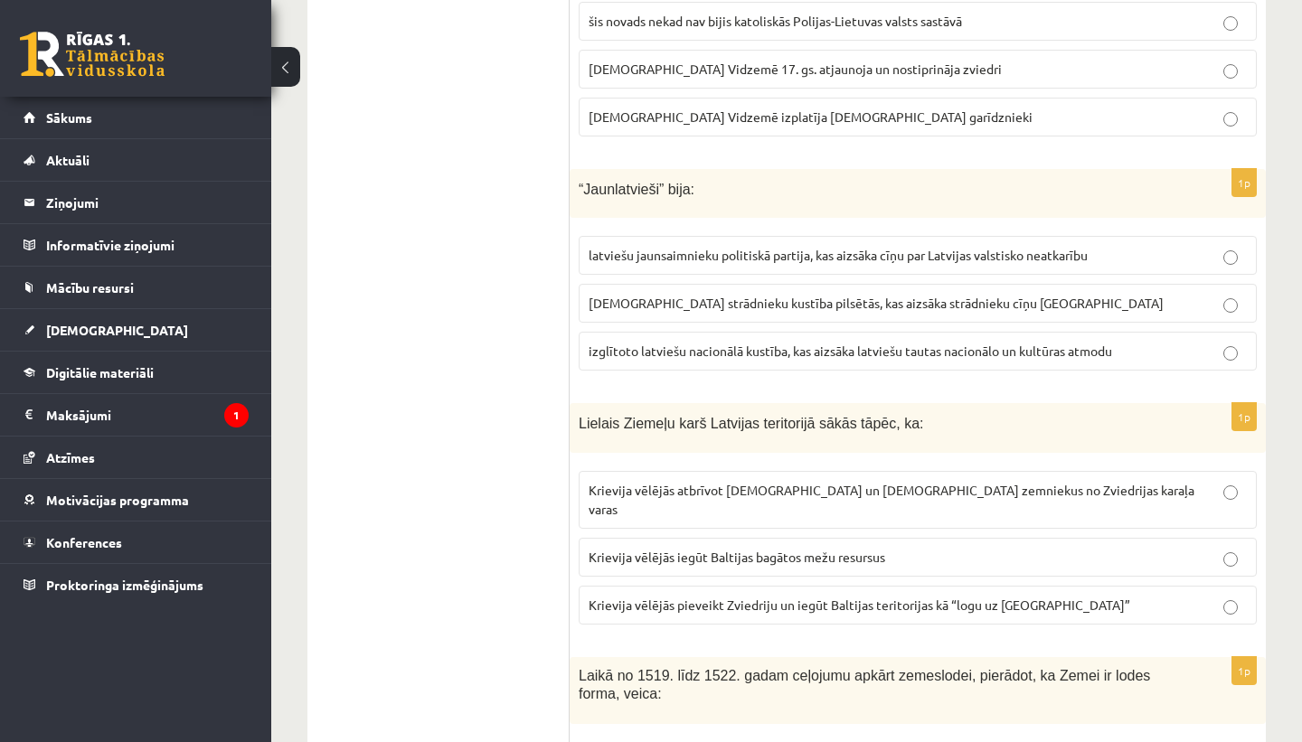
scroll to position [5739, 0]
click at [990, 599] on span "Krievija vēlējās pieveikt Zviedriju un iegūt Baltijas teritorijas kā “logu uz E…" at bounding box center [858, 607] width 541 height 16
click at [808, 334] on label "izglītoto latviešu nacionālā kustība, kas aizsāka latviešu tautas nacionālo un …" at bounding box center [917, 353] width 678 height 39
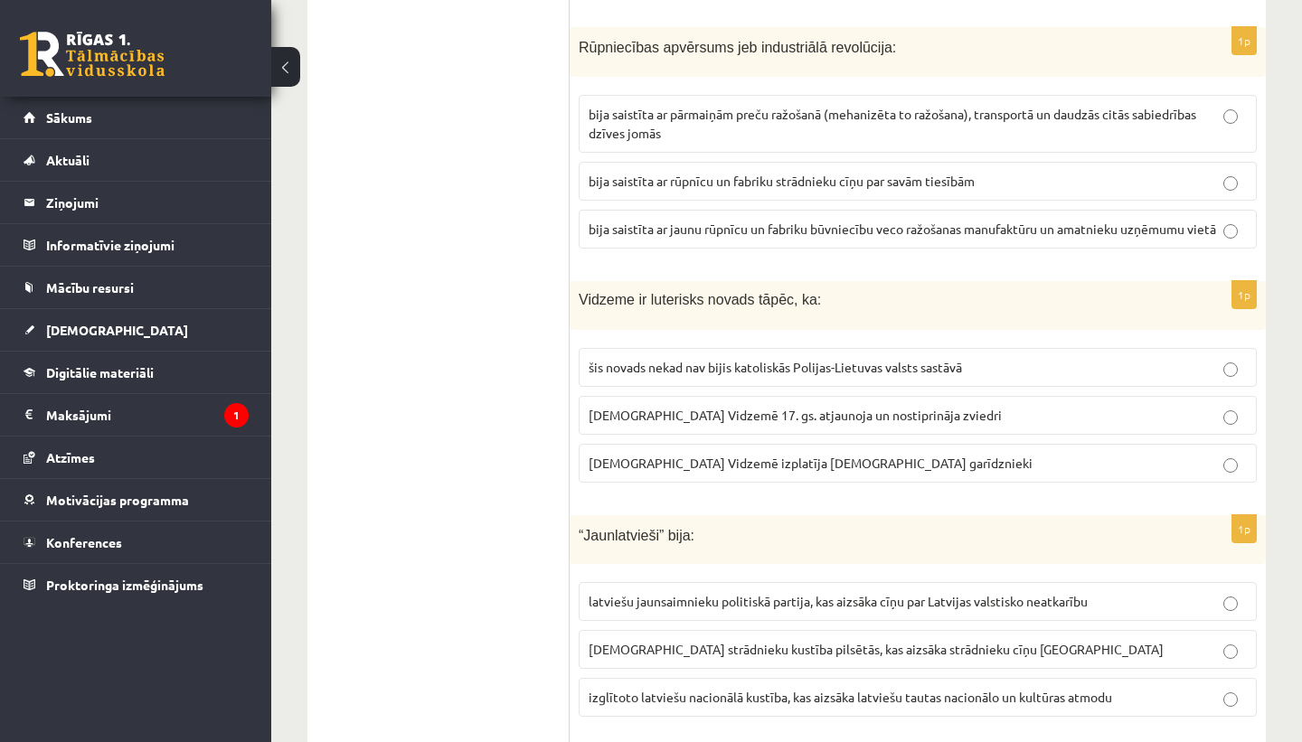
scroll to position [5380, 0]
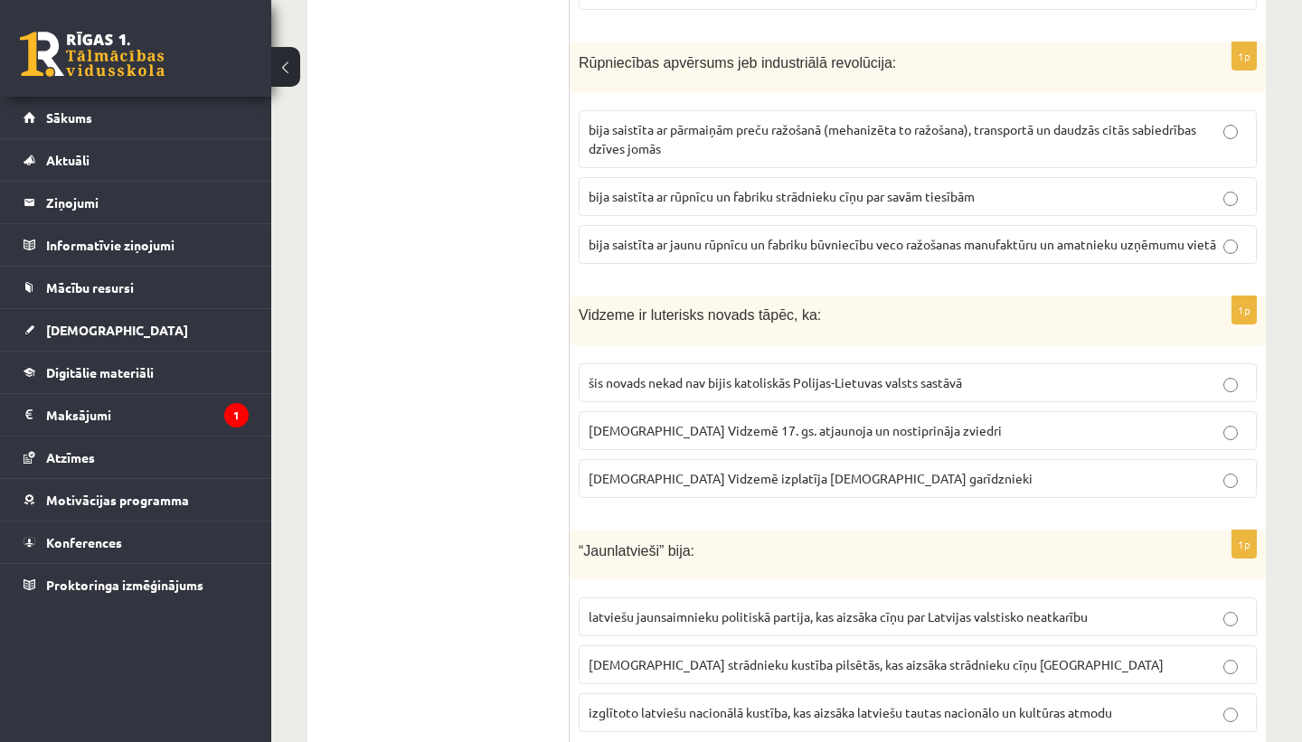
click at [734, 422] on span "luterānismu Vidzemē 17. gs. atjaunoja un nostiprināja zviedri" at bounding box center [794, 430] width 413 height 16
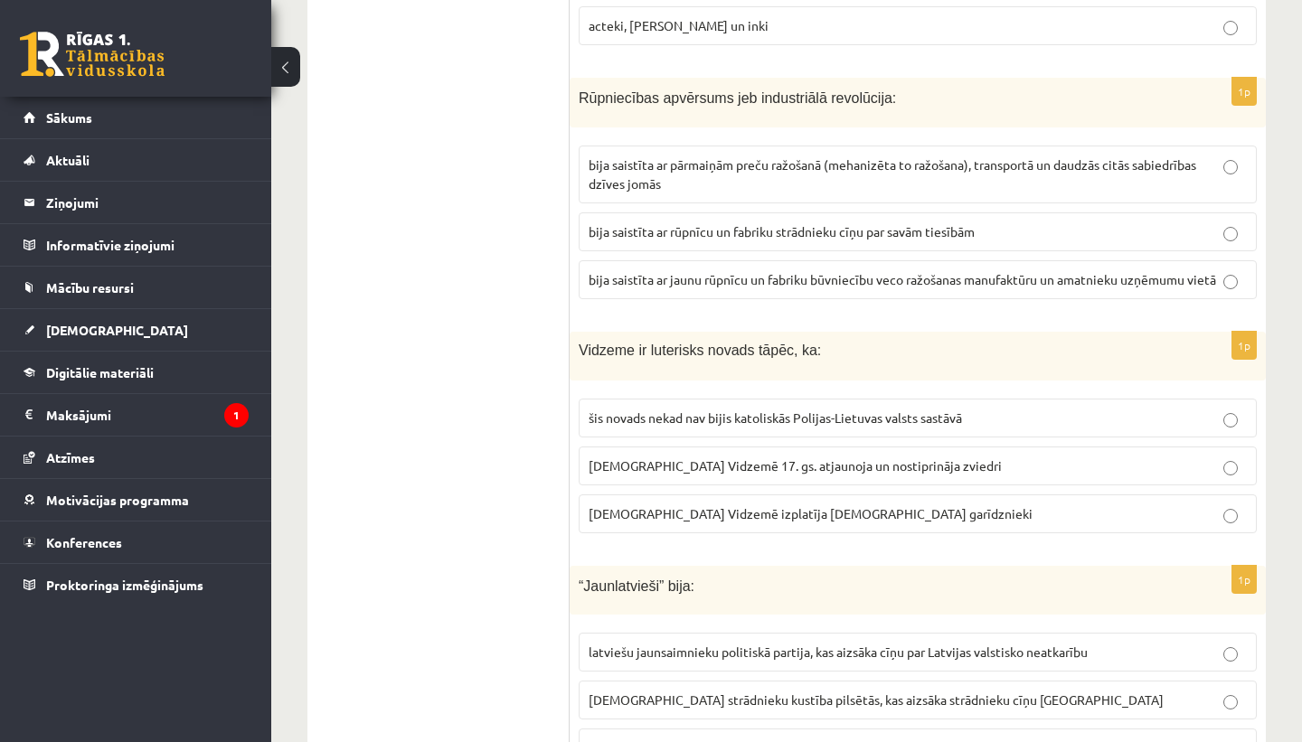
scroll to position [5336, 0]
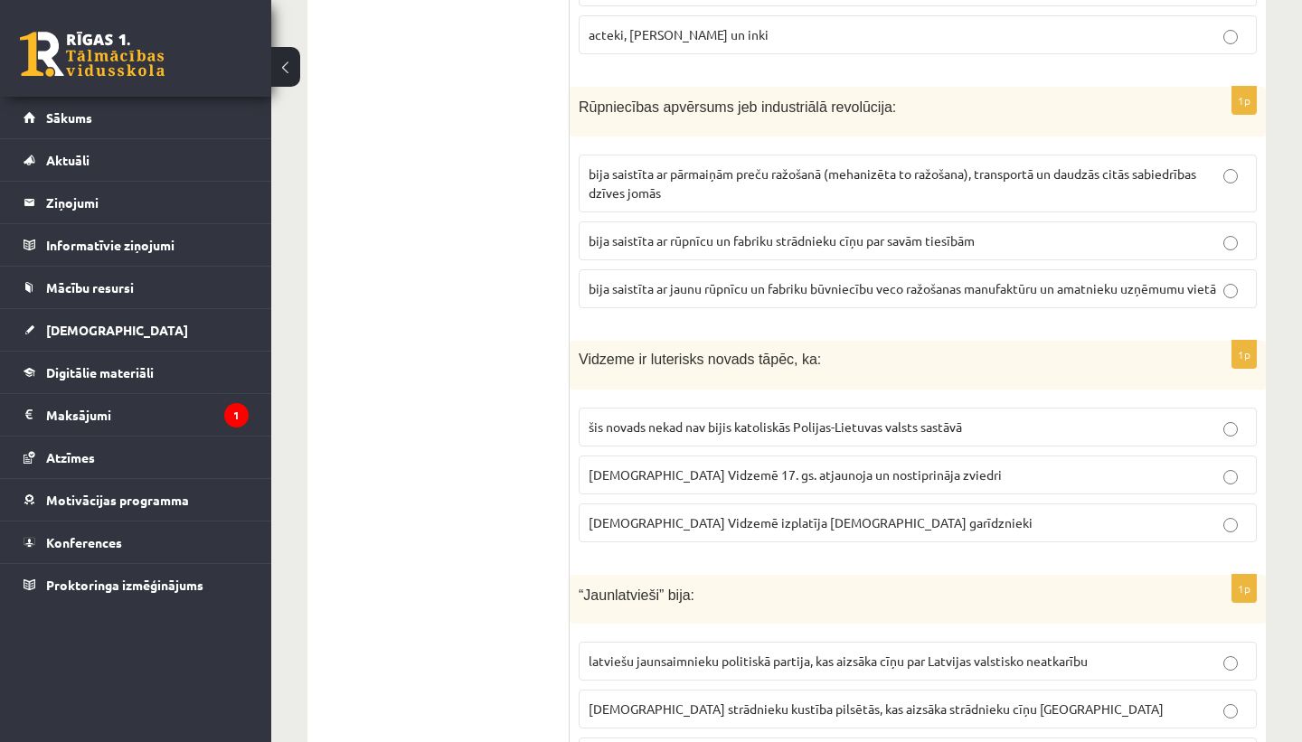
click at [889, 165] on p "bija saistīta ar pārmaiņām preču ražošanā (mehanizēta to ražošana), transportā …" at bounding box center [917, 184] width 658 height 38
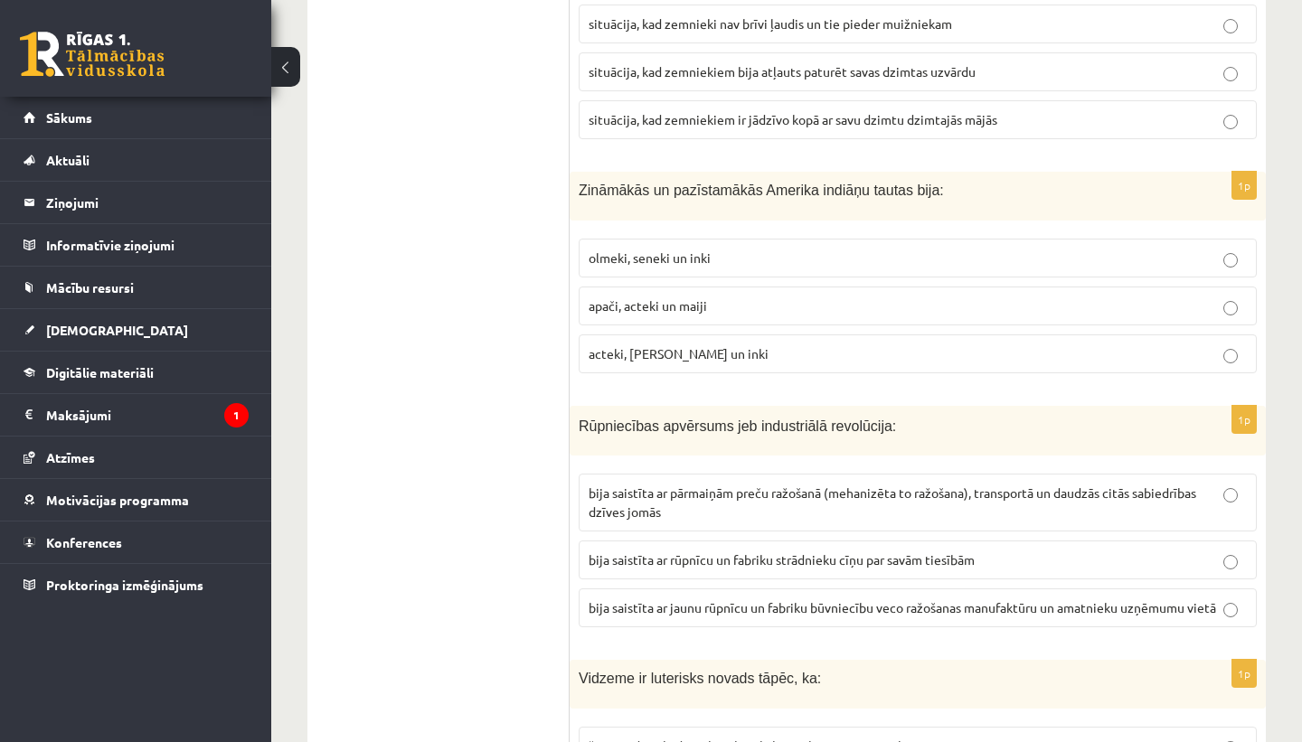
scroll to position [5016, 0]
click at [915, 249] on p "olmeki, seneki un inki" at bounding box center [917, 258] width 658 height 19
click at [731, 297] on p "apači, acteki un maiji" at bounding box center [917, 306] width 658 height 19
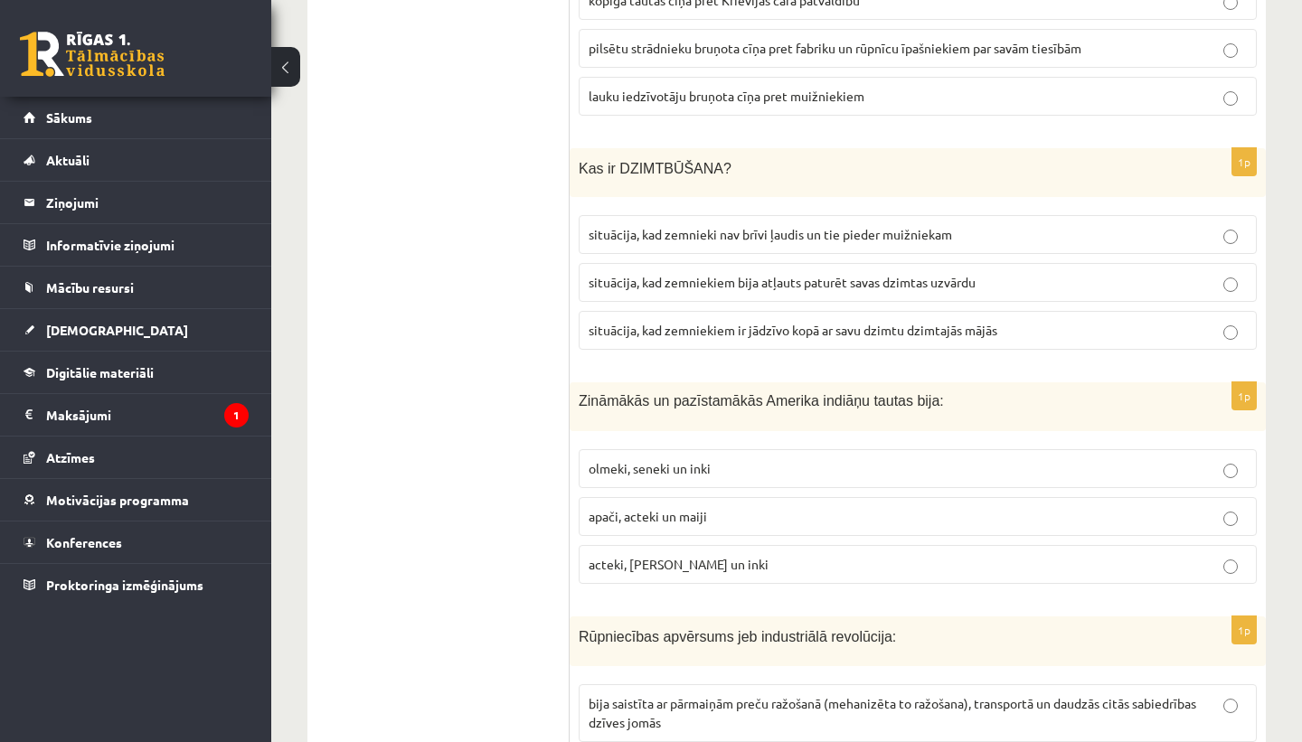
scroll to position [4805, 0]
click at [947, 227] on span "situācija, kad zemnieki nav brīvi ļaudis un tie pieder muižniekam" at bounding box center [769, 235] width 363 height 16
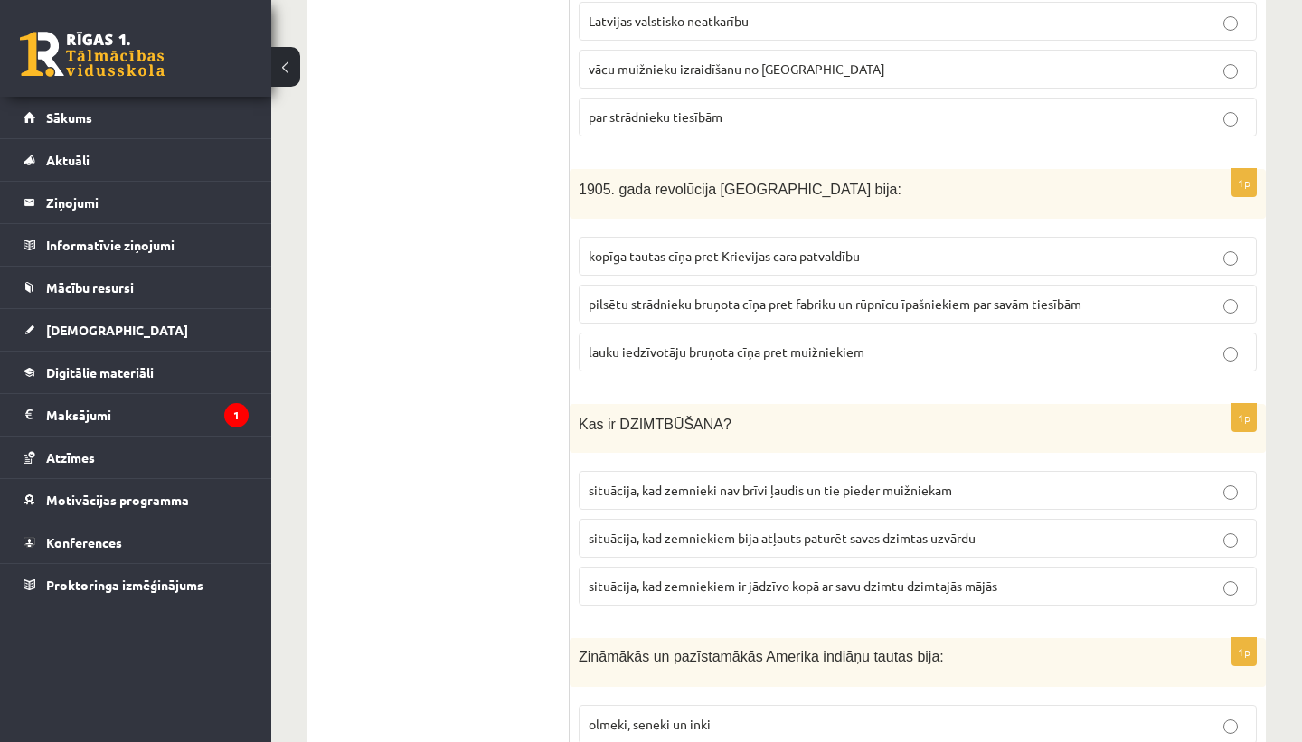
scroll to position [4549, 0]
click at [654, 249] on label "kopīga tautas cīņa pret Krievijas cara patvaldību" at bounding box center [917, 257] width 678 height 39
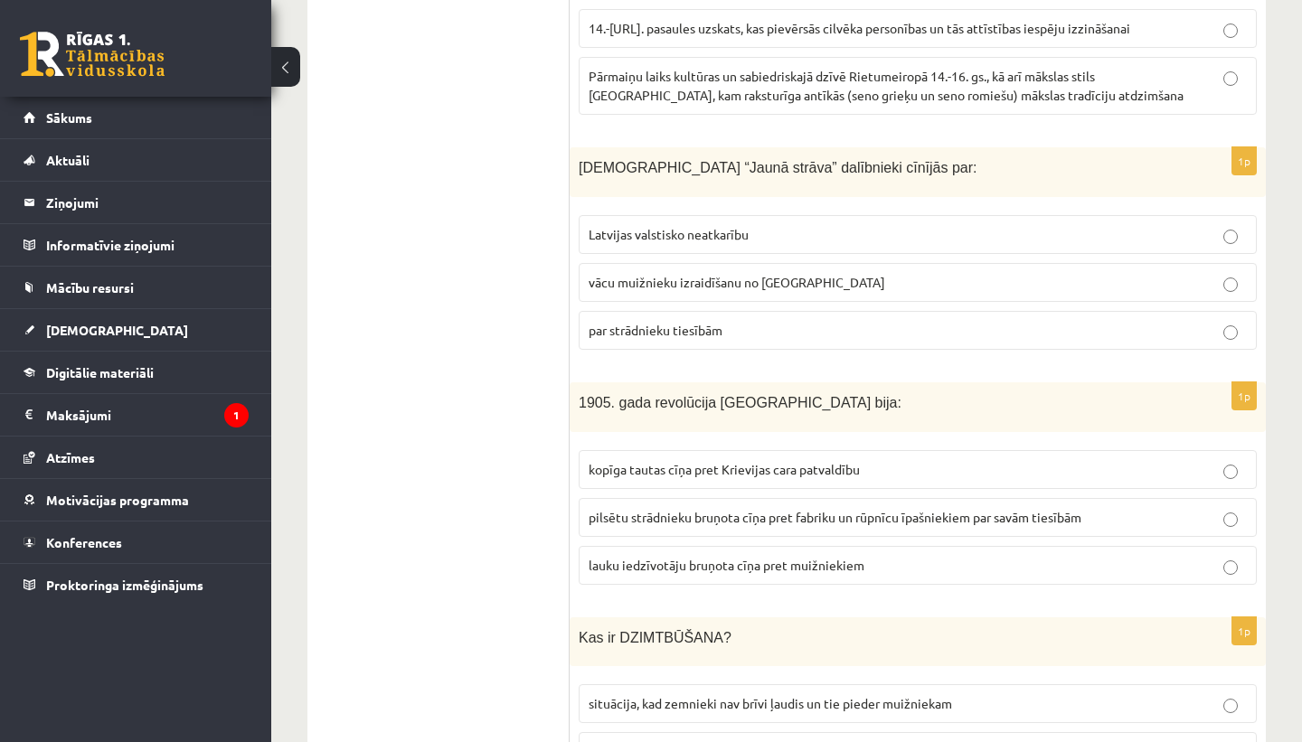
scroll to position [4283, 0]
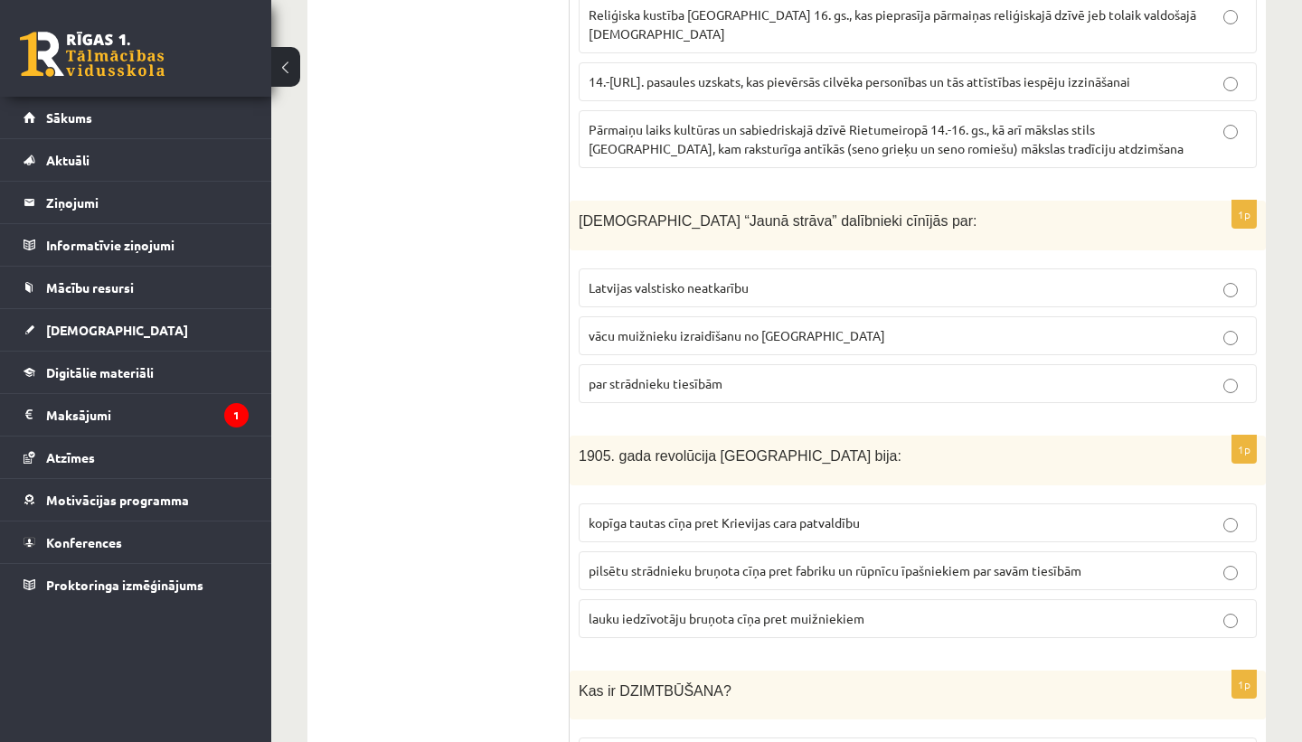
click at [783, 374] on p "par strādnieku tiesībām" at bounding box center [917, 383] width 658 height 19
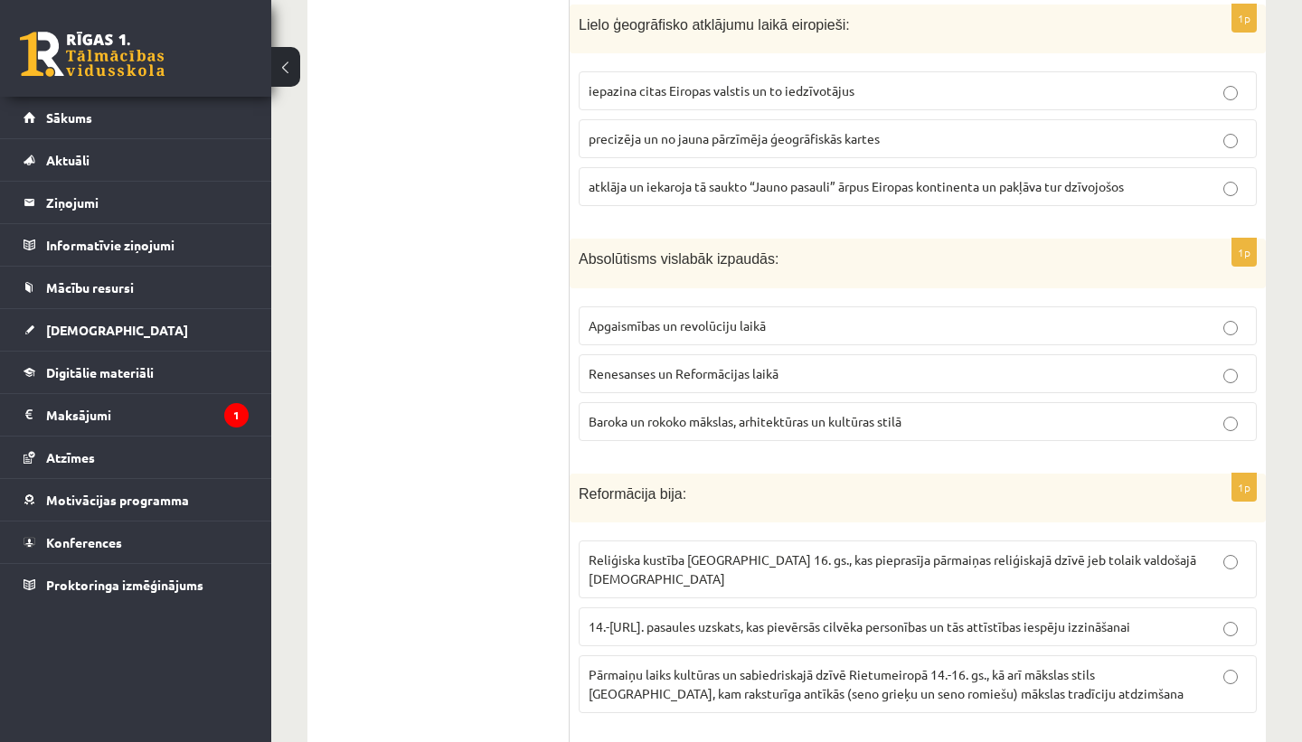
scroll to position [3727, 0]
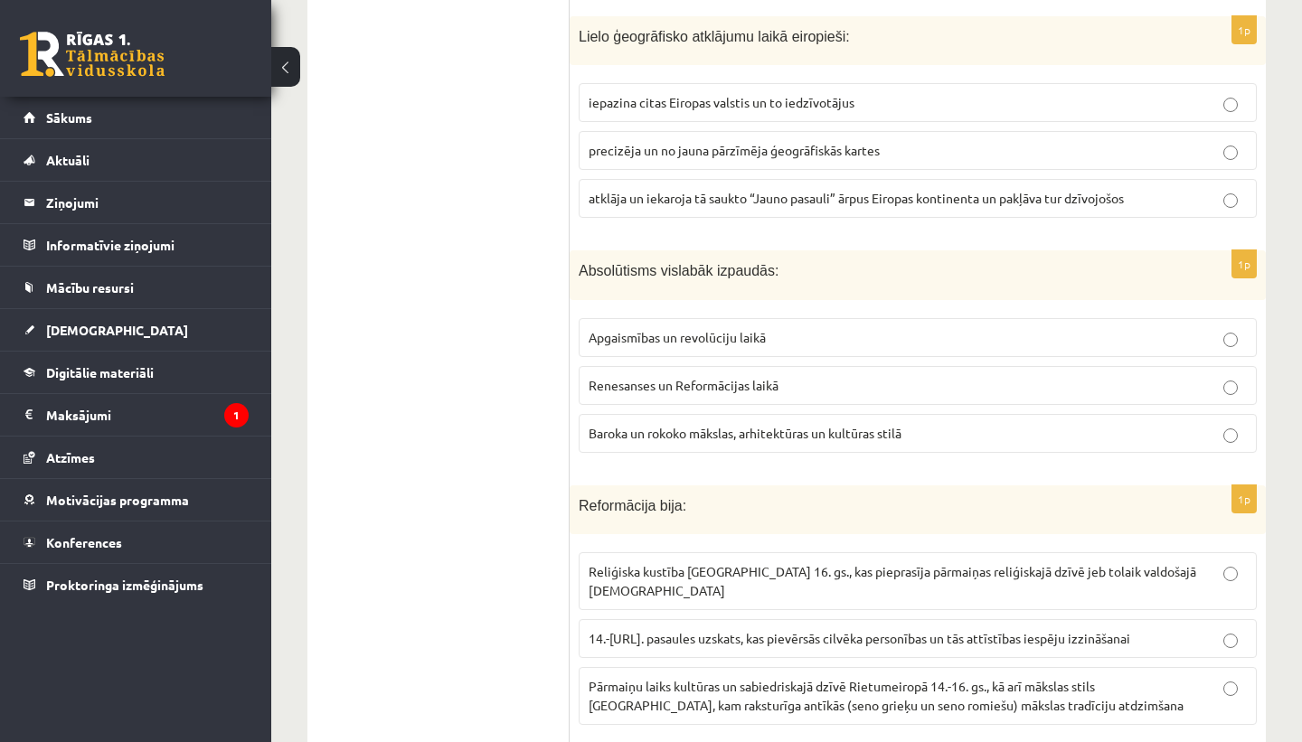
click at [929, 190] on span "atklāja un iekaroja tā saukto “Jauno pasauli” ārpus Eiropas kontinenta un pakļā…" at bounding box center [855, 198] width 535 height 16
click at [792, 588] on label "Reliģiska kustība Eiropā 16. gs., kas pieprasīja pārmaiņas reliģiskajā dzīvē je…" at bounding box center [917, 581] width 678 height 58
click at [794, 425] on span "Baroka un rokoko mākslas, arhitektūras un kultūras stilā" at bounding box center [744, 433] width 313 height 16
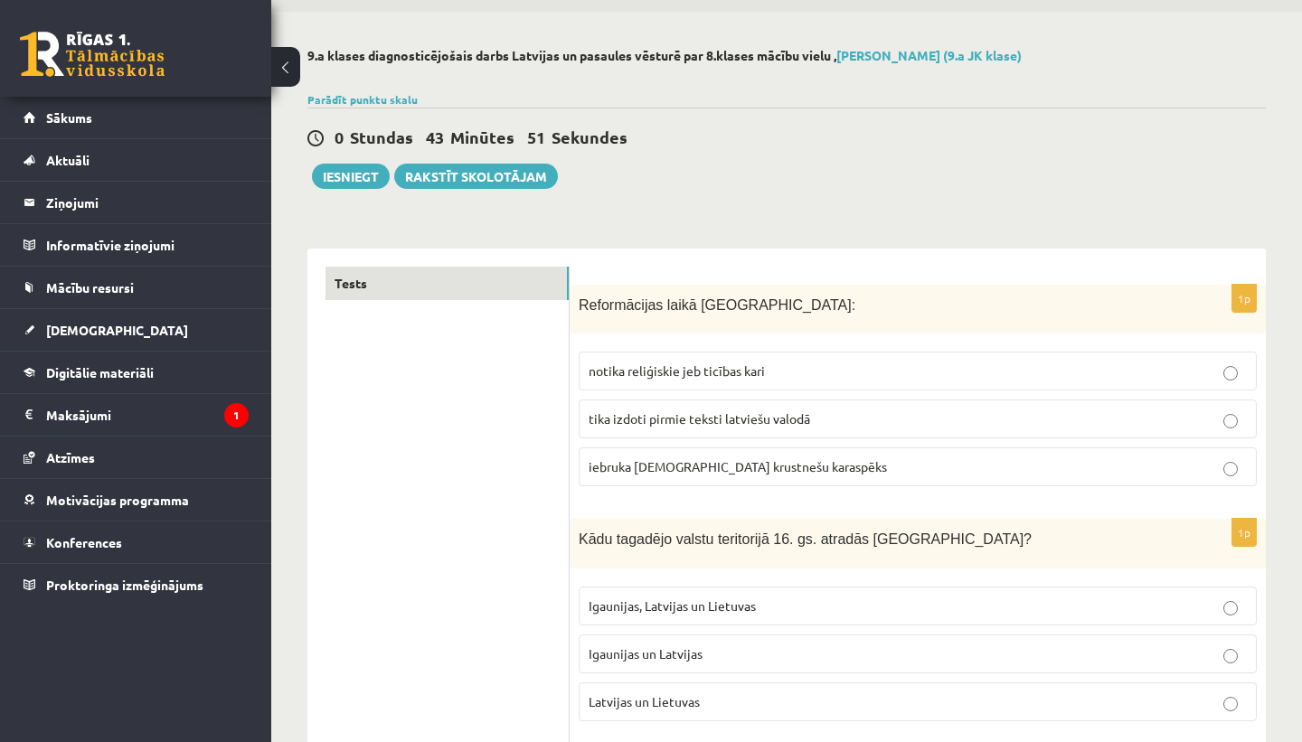
scroll to position [0, 0]
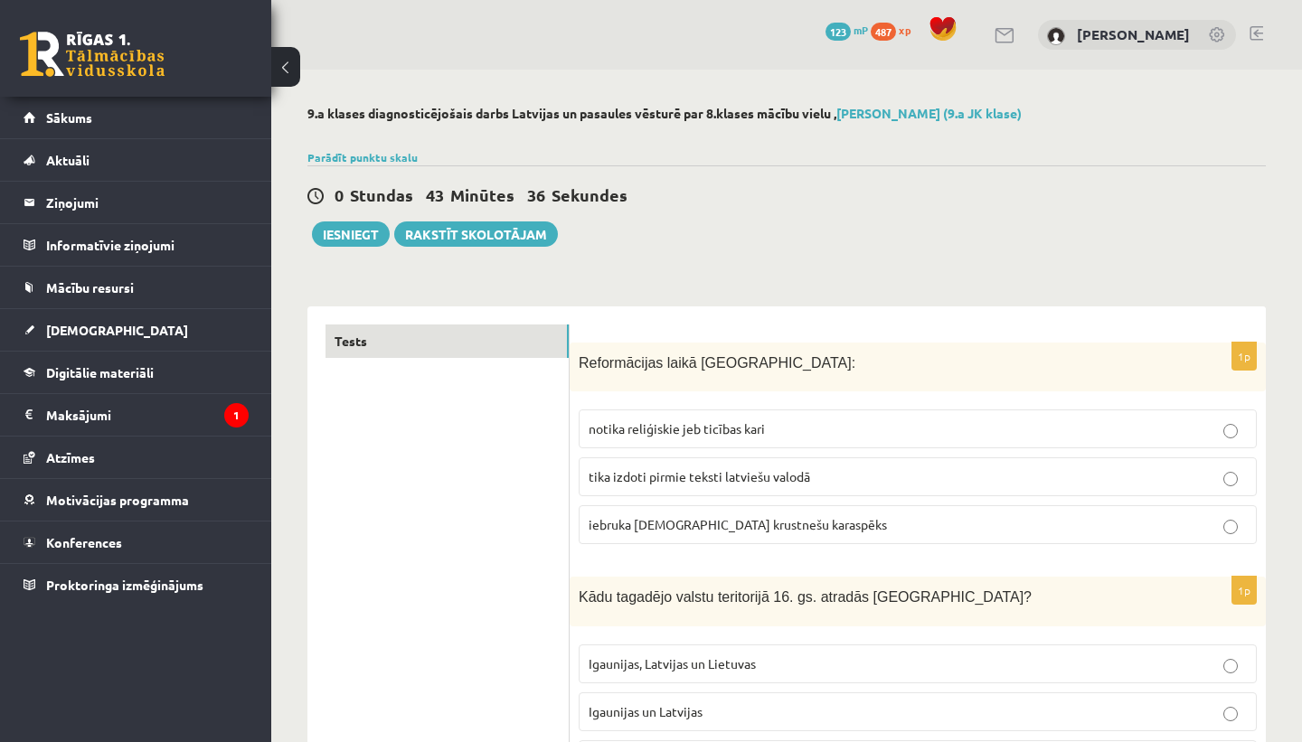
click at [800, 430] on p "notika reliģiskie jeb ticības kari" at bounding box center [917, 428] width 658 height 19
click at [351, 230] on button "Iesniegt" at bounding box center [351, 233] width 78 height 25
click at [353, 240] on button "Iesniegt" at bounding box center [351, 233] width 78 height 25
